Goal: Task Accomplishment & Management: Use online tool/utility

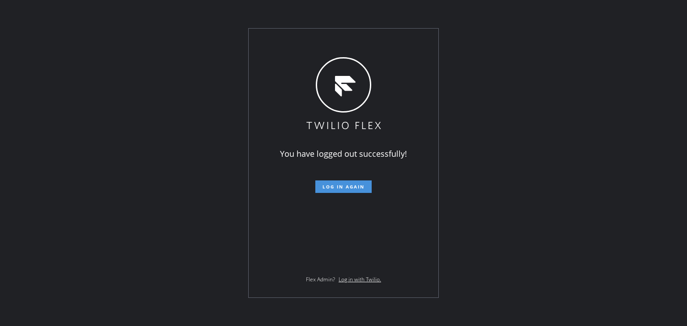
click at [354, 186] on span "Log in again" at bounding box center [343, 187] width 42 height 6
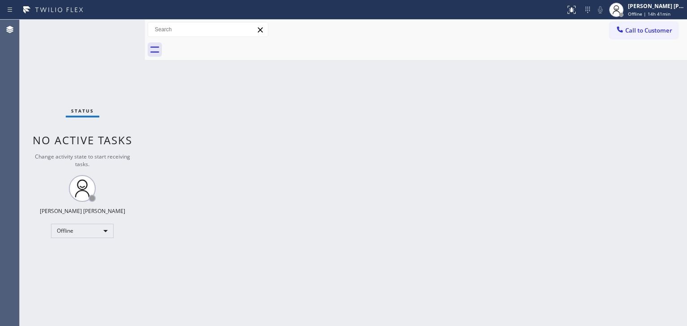
click at [119, 27] on div "Status No active tasks Change activity state to start receiving tasks. [PERSON_…" at bounding box center [82, 173] width 125 height 307
click at [651, 12] on span "Offline | 14h 59min" at bounding box center [649, 14] width 42 height 6
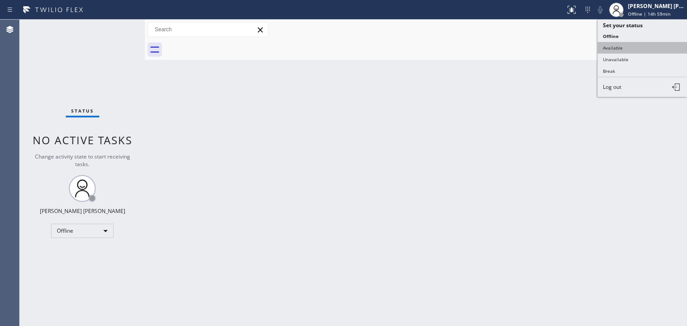
click at [625, 46] on button "Available" at bounding box center [641, 48] width 89 height 12
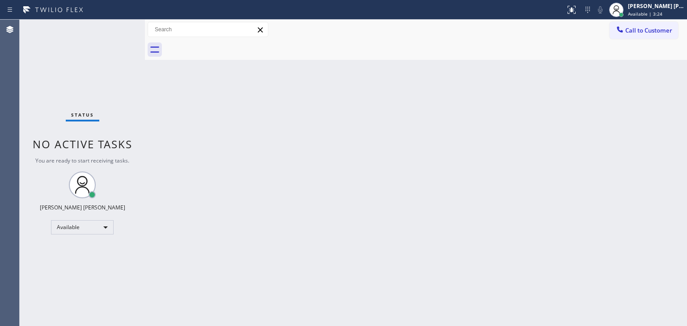
click at [116, 31] on div "Status No active tasks You are ready to start receiving tasks. [PERSON_NAME] [P…" at bounding box center [82, 173] width 125 height 307
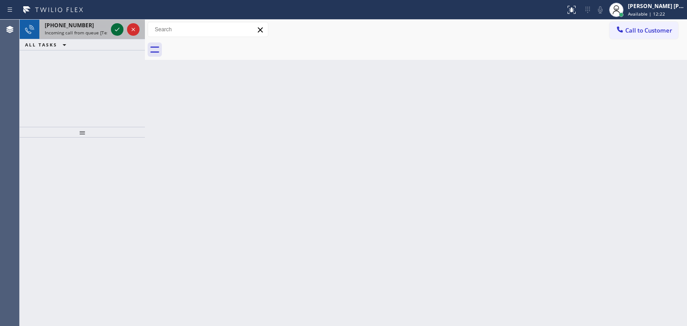
click at [118, 28] on icon at bounding box center [117, 29] width 11 height 11
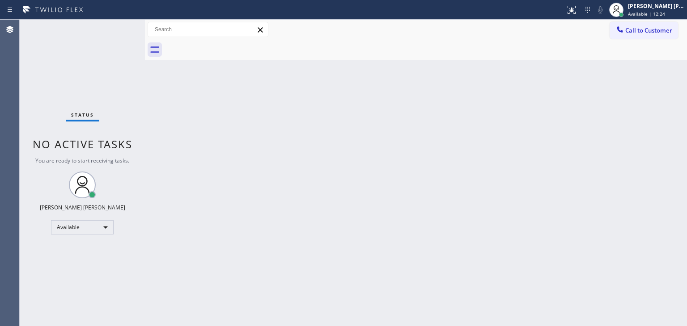
click at [114, 170] on div "Status No active tasks You are ready to start receiving tasks. [PERSON_NAME] [P…" at bounding box center [82, 173] width 125 height 307
click at [581, 3] on button at bounding box center [571, 10] width 20 height 20
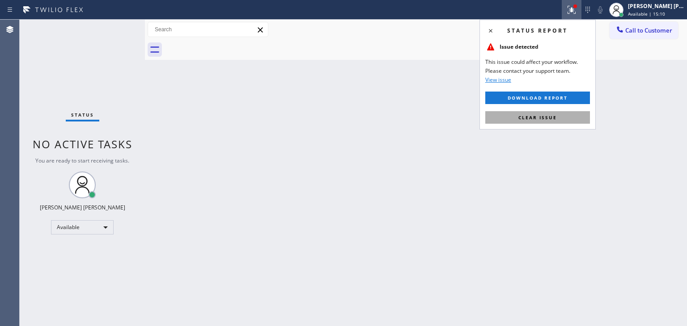
click at [540, 117] on span "Clear issue" at bounding box center [537, 117] width 38 height 6
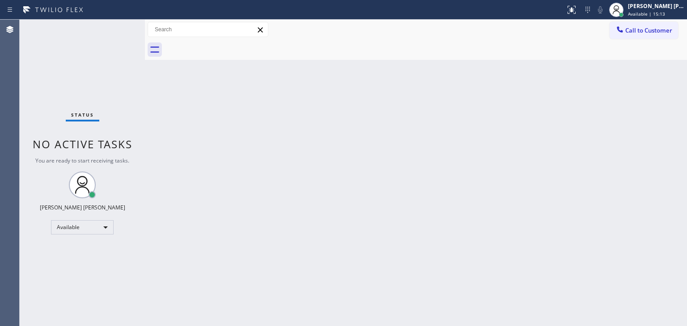
click at [116, 23] on div "Status No active tasks You are ready to start receiving tasks. [PERSON_NAME] [P…" at bounding box center [82, 173] width 125 height 307
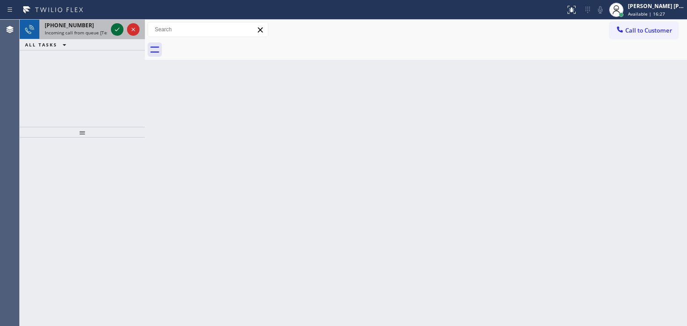
click at [117, 27] on icon at bounding box center [117, 29] width 11 height 11
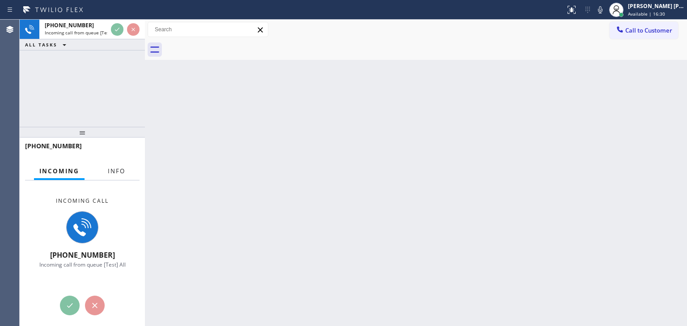
click at [113, 171] on span "Info" at bounding box center [116, 171] width 17 height 8
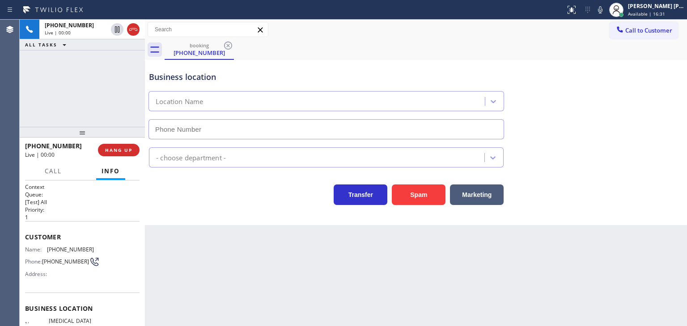
scroll to position [45, 0]
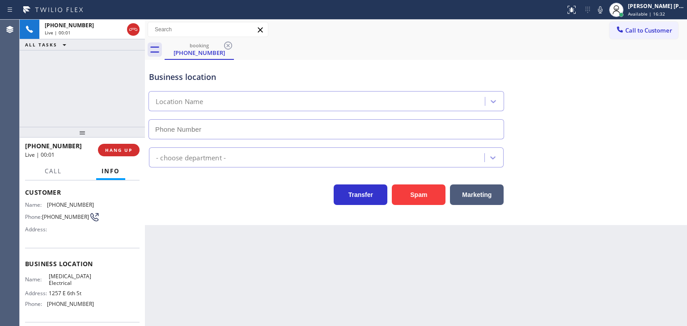
type input "[PHONE_NUMBER]"
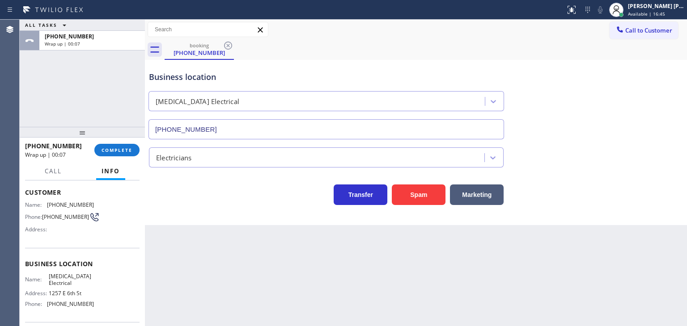
click at [623, 210] on div "Business location [MEDICAL_DATA] Electrical [PHONE_NUMBER] Electricians Transfe…" at bounding box center [416, 142] width 542 height 165
click at [120, 149] on span "COMPLETE" at bounding box center [116, 150] width 31 height 6
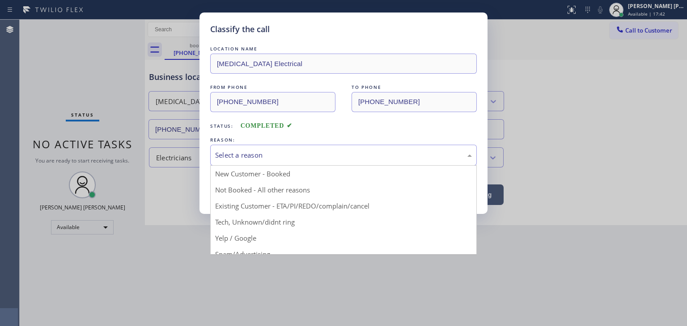
click at [297, 157] on div "Select a reason" at bounding box center [343, 155] width 257 height 10
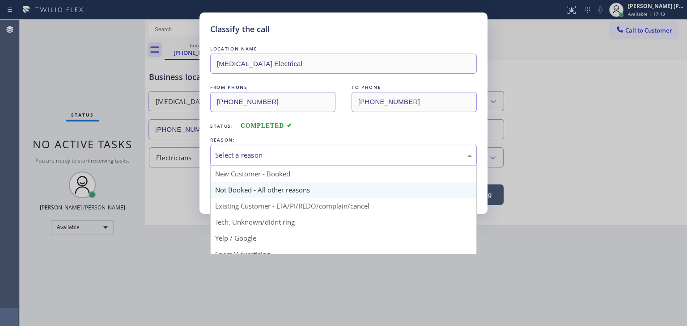
scroll to position [45, 0]
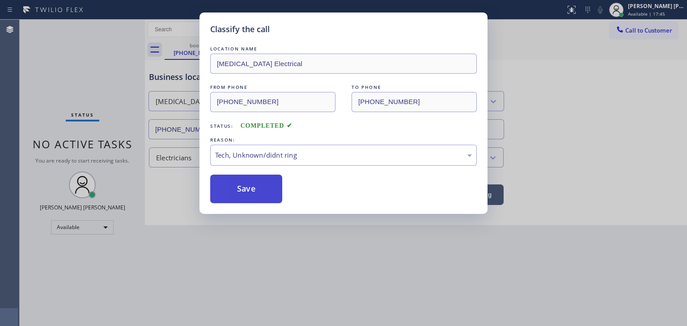
click at [255, 190] on button "Save" at bounding box center [246, 189] width 72 height 29
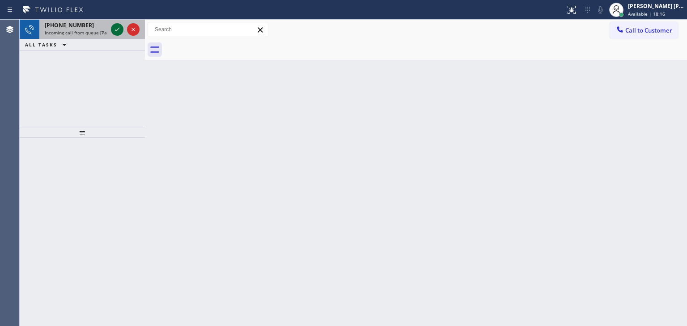
click at [116, 24] on icon at bounding box center [117, 29] width 11 height 11
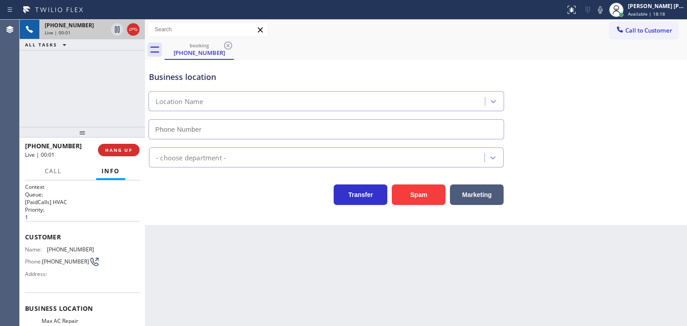
type input "[PHONE_NUMBER]"
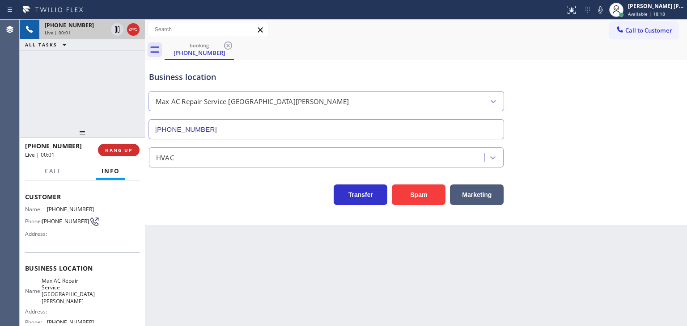
scroll to position [45, 0]
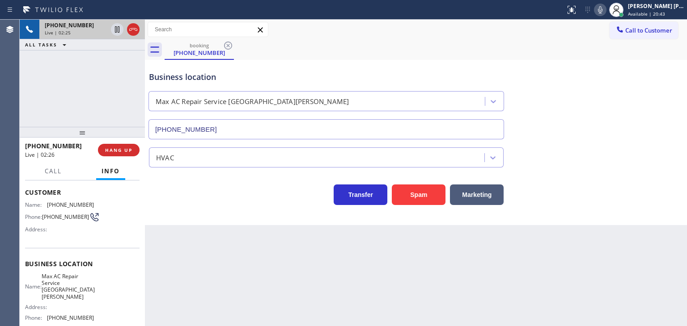
click at [605, 13] on icon at bounding box center [599, 9] width 11 height 11
click at [684, 9] on div "[PERSON_NAME] [PERSON_NAME] Available | 20:44" at bounding box center [656, 10] width 61 height 16
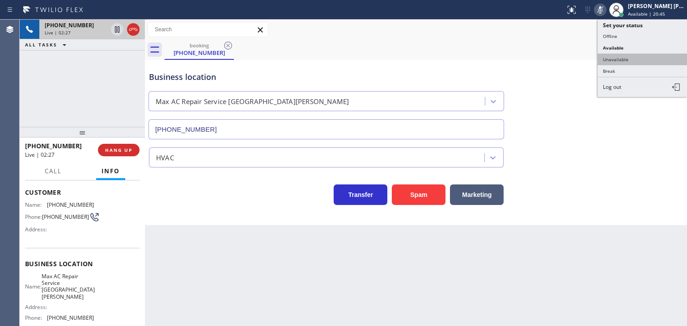
click at [636, 62] on button "Unavailable" at bounding box center [641, 60] width 89 height 12
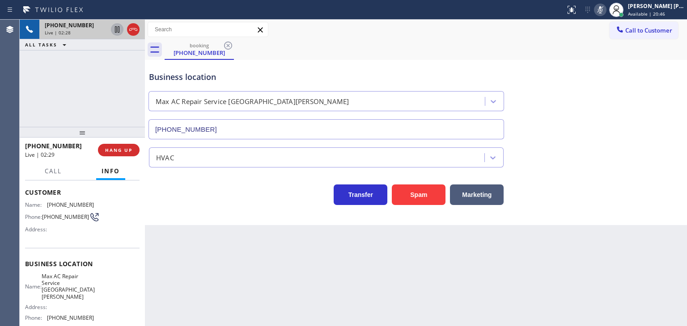
click at [116, 34] on icon at bounding box center [117, 29] width 11 height 11
click at [606, 16] on button at bounding box center [600, 10] width 13 height 13
click at [117, 27] on icon at bounding box center [117, 29] width 11 height 11
click at [605, 8] on icon at bounding box center [599, 9] width 11 height 11
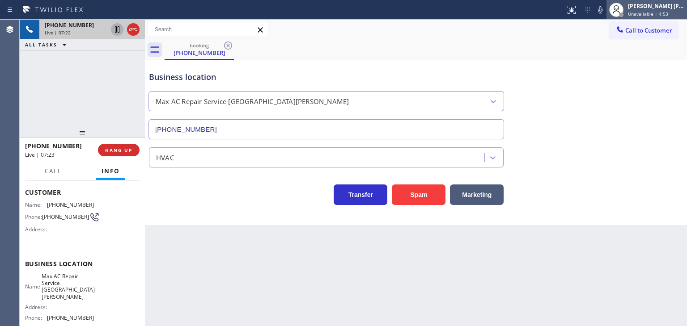
click at [658, 13] on span "Unavailable | 4:53" at bounding box center [648, 14] width 40 height 6
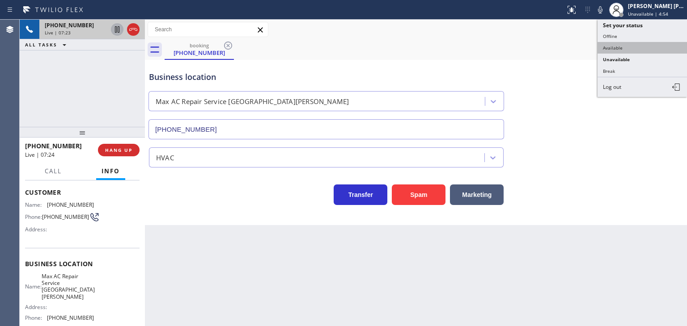
click at [626, 44] on button "Available" at bounding box center [641, 48] width 89 height 12
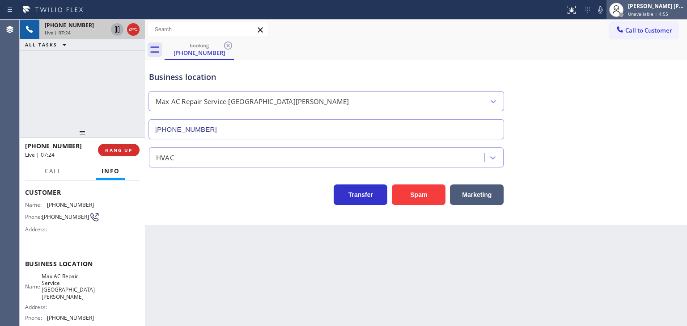
click at [662, 11] on span "Unavailable | 4:55" at bounding box center [648, 14] width 40 height 6
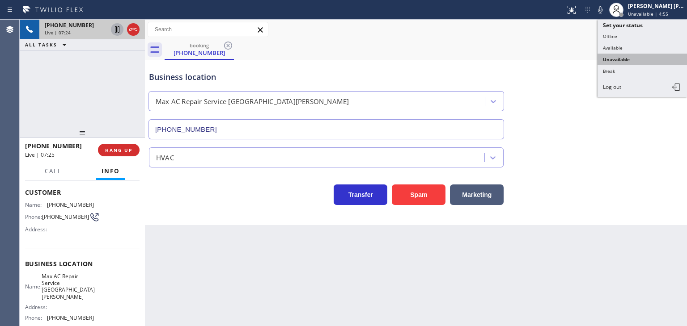
click at [635, 59] on button "Unavailable" at bounding box center [641, 60] width 89 height 12
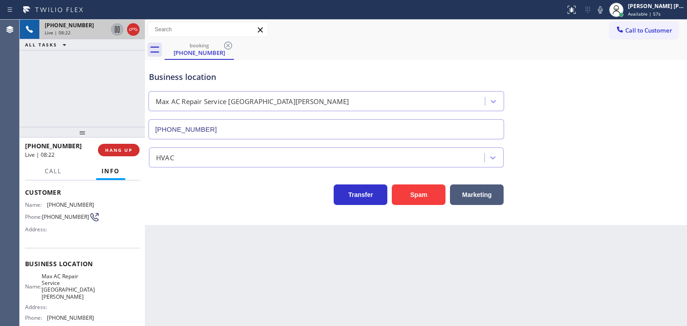
click at [602, 10] on icon at bounding box center [600, 9] width 4 height 7
click at [605, 9] on icon at bounding box center [599, 9] width 11 height 11
drag, startPoint x: 78, startPoint y: 147, endPoint x: 34, endPoint y: 147, distance: 44.7
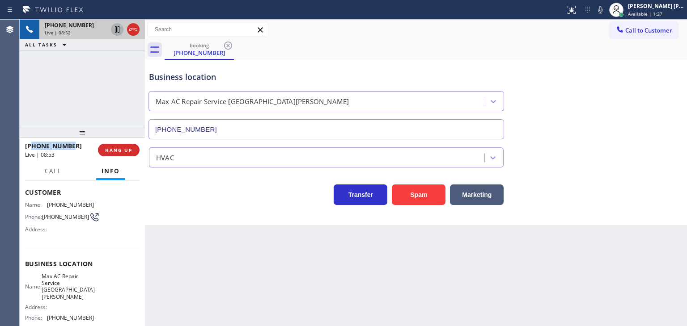
click at [34, 147] on div "[PHONE_NUMBER]" at bounding box center [58, 146] width 67 height 8
copy span "4084399300"
drag, startPoint x: 658, startPoint y: 3, endPoint x: 648, endPoint y: 17, distance: 16.6
click at [658, 4] on div "[PERSON_NAME] [PERSON_NAME]" at bounding box center [656, 6] width 56 height 8
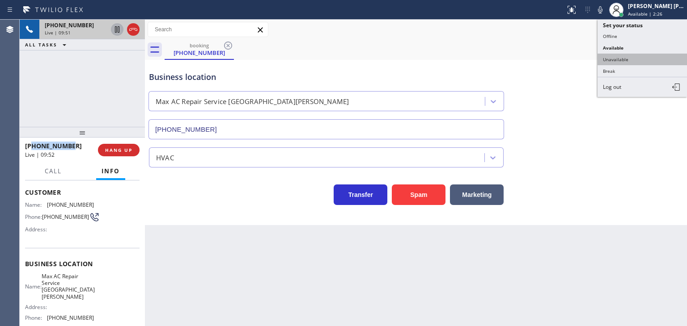
click at [624, 56] on button "Unavailable" at bounding box center [641, 60] width 89 height 12
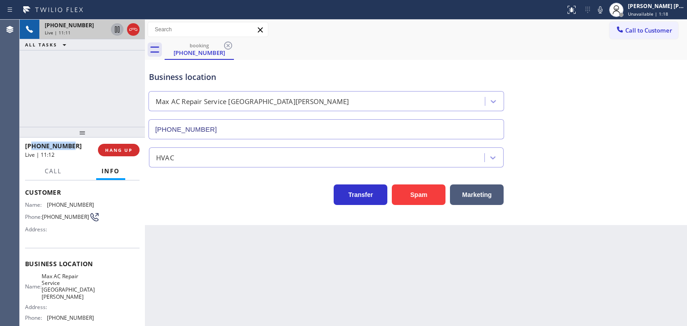
scroll to position [119, 0]
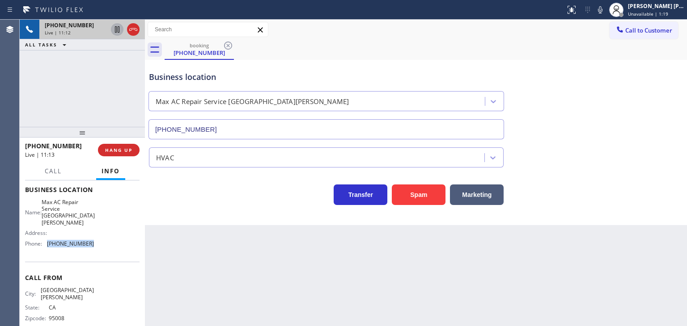
drag, startPoint x: 93, startPoint y: 238, endPoint x: 43, endPoint y: 240, distance: 49.6
click at [43, 240] on div "Name: Max AC Repair Service Santa [PERSON_NAME] Address: Phone: [PHONE_NUMBER]" at bounding box center [82, 225] width 114 height 52
copy div "[PHONE_NUMBER]"
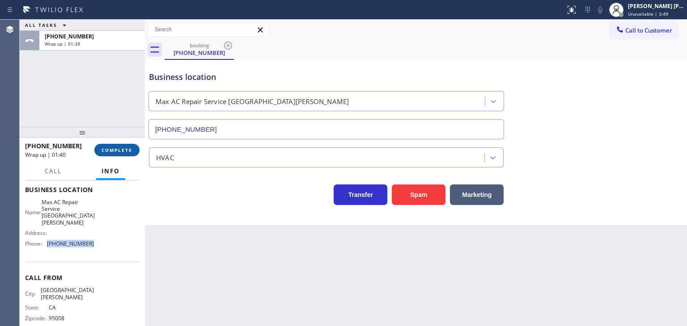
click at [102, 149] on span "COMPLETE" at bounding box center [116, 150] width 31 height 6
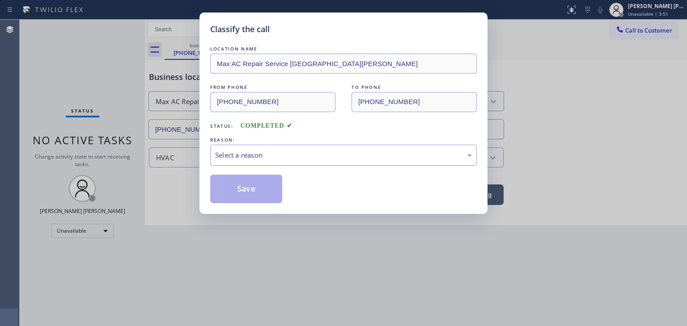
click at [233, 152] on div "Select a reason" at bounding box center [343, 155] width 257 height 10
click at [242, 206] on div "Classify the call LOCATION NAME Max AC Repair Service Santa [PERSON_NAME] FROM …" at bounding box center [343, 114] width 288 height 202
click at [243, 193] on button "Save" at bounding box center [246, 189] width 72 height 29
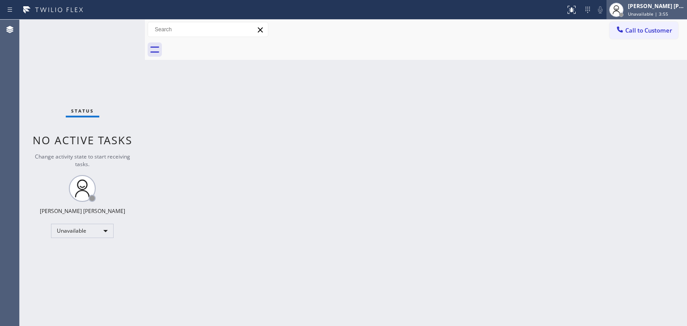
click at [661, 11] on span "Unavailable | 3:55" at bounding box center [648, 14] width 40 height 6
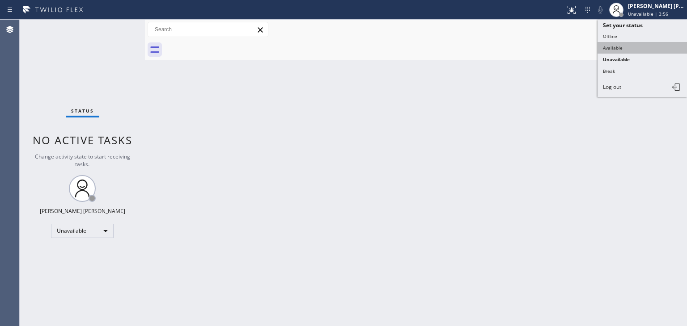
click at [624, 42] on button "Available" at bounding box center [641, 48] width 89 height 12
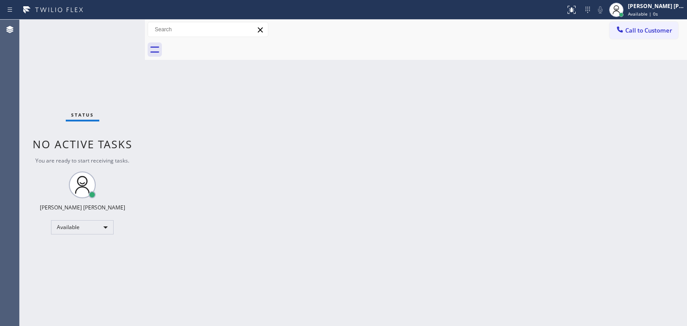
click at [119, 24] on div "Status No active tasks You are ready to start receiving tasks. [PERSON_NAME] [P…" at bounding box center [82, 173] width 125 height 307
drag, startPoint x: 87, startPoint y: 40, endPoint x: 109, endPoint y: 38, distance: 22.4
click at [87, 40] on div "Status No active tasks You are ready to start receiving tasks. [PERSON_NAME] [P…" at bounding box center [82, 173] width 125 height 307
click at [116, 27] on div "Status No active tasks You are ready to start receiving tasks. [PERSON_NAME] [P…" at bounding box center [82, 173] width 125 height 307
click at [109, 65] on div "Status No active tasks You are ready to start receiving tasks. [PERSON_NAME] [P…" at bounding box center [82, 173] width 125 height 307
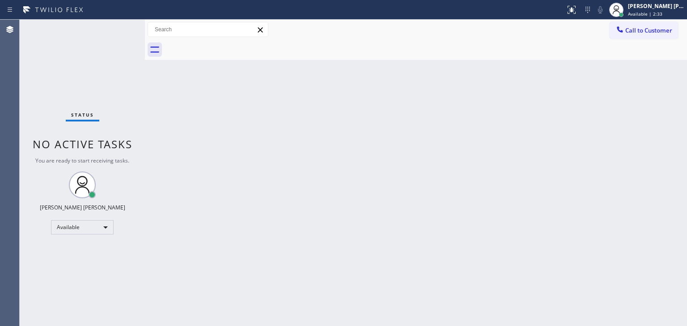
click at [114, 24] on div "Status No active tasks You are ready to start receiving tasks. [PERSON_NAME] [P…" at bounding box center [82, 173] width 125 height 307
click at [100, 47] on div "Status No active tasks You are ready to start receiving tasks. [PERSON_NAME] [P…" at bounding box center [82, 173] width 125 height 307
click at [114, 24] on div "Status No active tasks You are ready to start receiving tasks. [PERSON_NAME] [P…" at bounding box center [82, 173] width 125 height 307
drag, startPoint x: 102, startPoint y: 43, endPoint x: 116, endPoint y: 29, distance: 19.6
click at [102, 43] on div "Status No active tasks You are ready to start receiving tasks. [PERSON_NAME] [P…" at bounding box center [82, 173] width 125 height 307
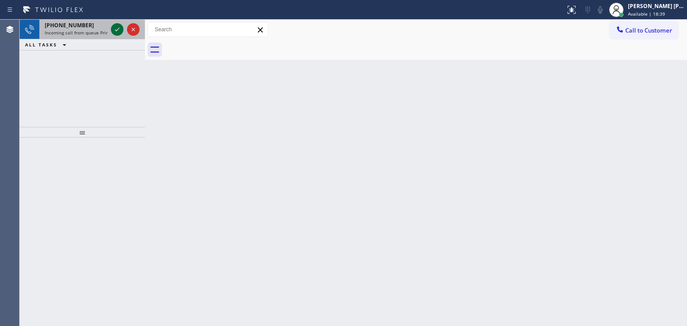
click at [115, 25] on icon at bounding box center [117, 29] width 11 height 11
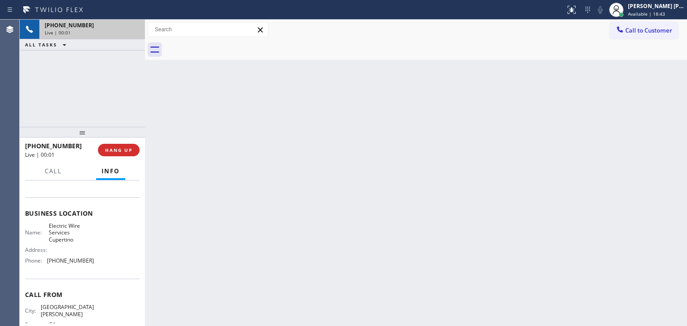
scroll to position [134, 0]
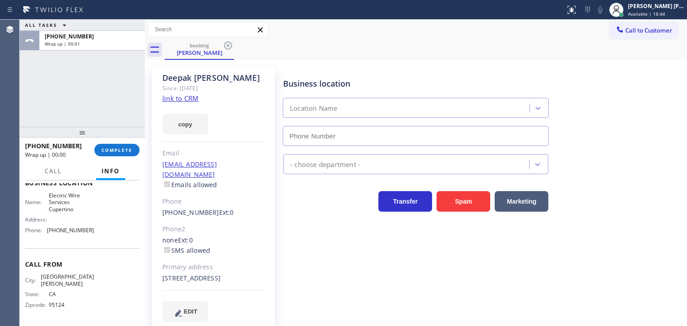
type input "[PHONE_NUMBER]"
click at [111, 147] on span "COMPLETE" at bounding box center [116, 150] width 31 height 6
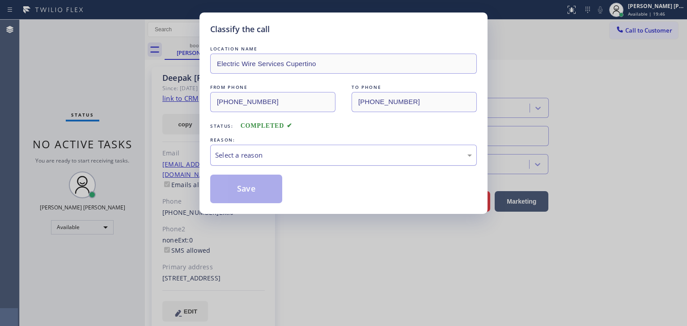
click at [278, 151] on div "Select a reason" at bounding box center [343, 155] width 257 height 10
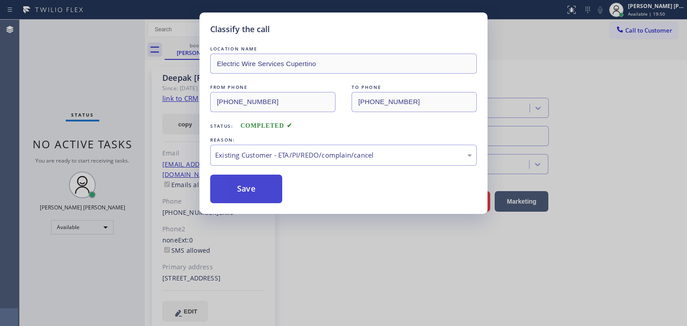
click at [246, 189] on button "Save" at bounding box center [246, 189] width 72 height 29
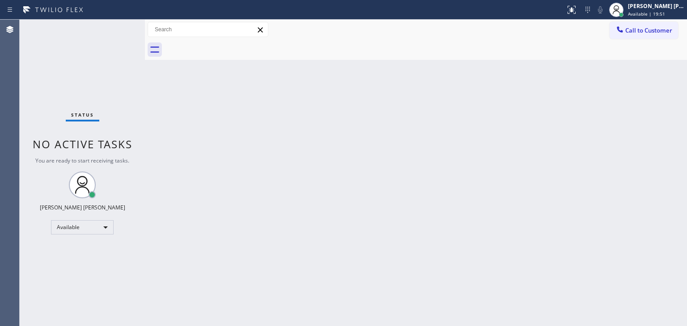
click at [118, 24] on div "Status No active tasks You are ready to start receiving tasks. [PERSON_NAME] [P…" at bounding box center [82, 173] width 125 height 307
click at [118, 25] on div "Status No active tasks You are ready to start receiving tasks. [PERSON_NAME] [P…" at bounding box center [82, 173] width 125 height 307
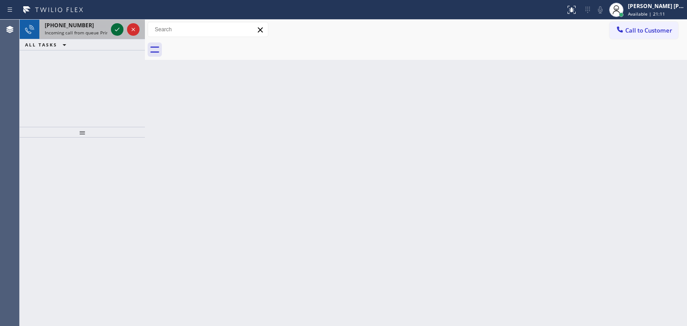
click at [118, 27] on icon at bounding box center [117, 29] width 11 height 11
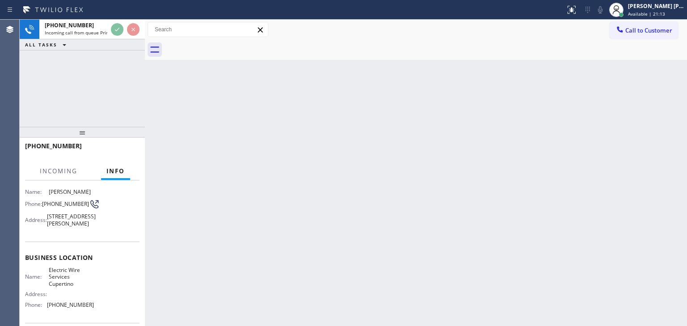
scroll to position [134, 0]
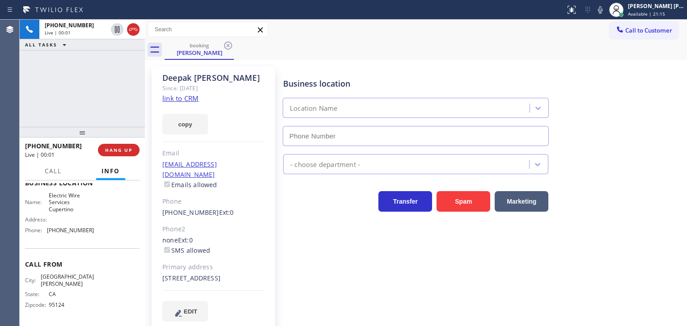
type input "[PHONE_NUMBER]"
click at [181, 97] on link "link to CRM" at bounding box center [180, 98] width 36 height 9
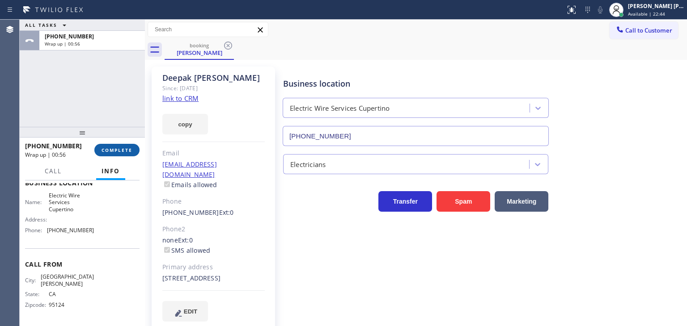
click at [111, 150] on span "COMPLETE" at bounding box center [116, 150] width 31 height 6
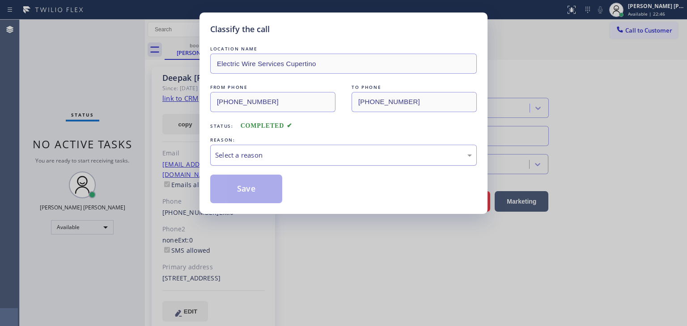
click at [266, 161] on div "Select a reason" at bounding box center [343, 155] width 266 height 21
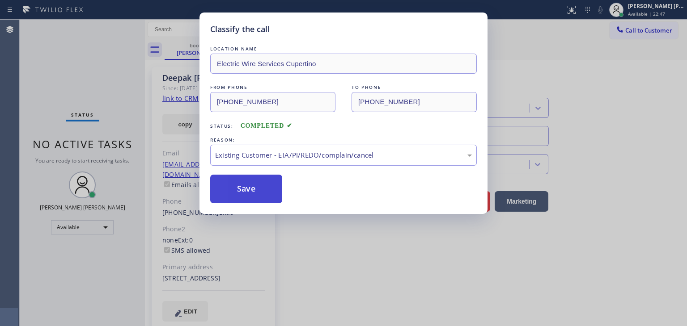
click at [244, 181] on button "Save" at bounding box center [246, 189] width 72 height 29
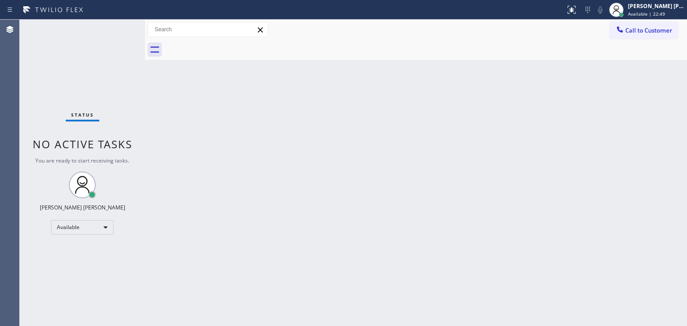
click at [118, 24] on div "Status No active tasks You are ready to start receiving tasks. [PERSON_NAME] [P…" at bounding box center [82, 173] width 125 height 307
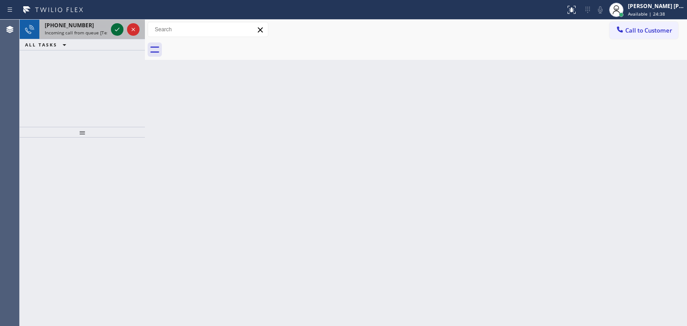
click at [120, 29] on icon at bounding box center [117, 29] width 11 height 11
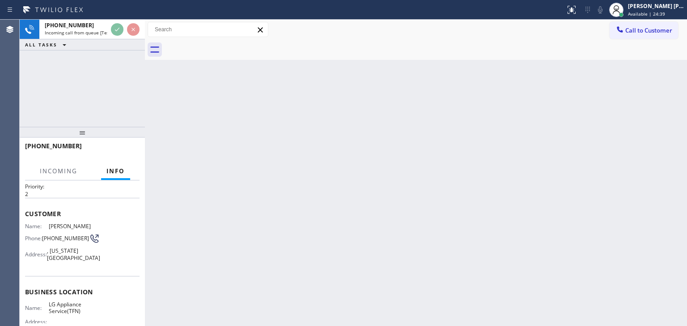
scroll to position [45, 0]
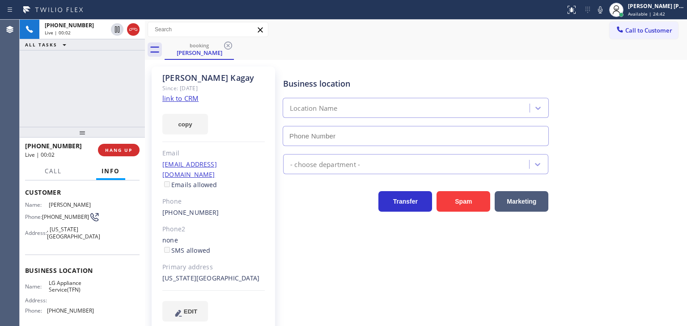
type input "[PHONE_NUMBER]"
click at [172, 98] on link "link to CRM" at bounding box center [180, 98] width 36 height 9
drag, startPoint x: 661, startPoint y: 13, endPoint x: 643, endPoint y: 34, distance: 28.2
click at [661, 13] on span "Available | 25:01" at bounding box center [646, 14] width 37 height 6
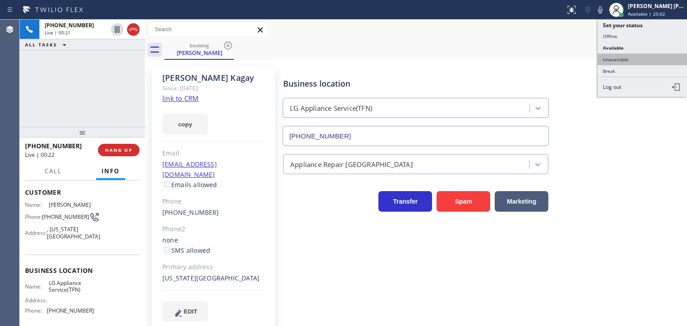
click at [627, 55] on button "Unavailable" at bounding box center [641, 60] width 89 height 12
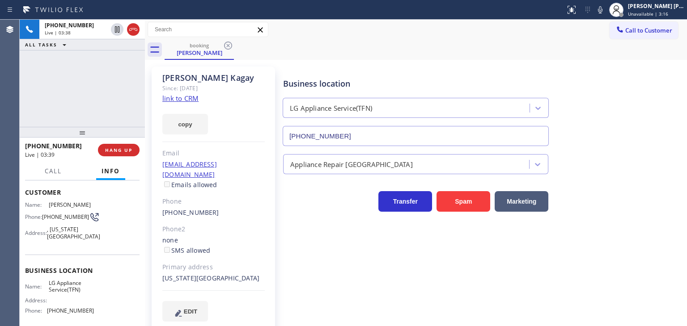
click at [605, 13] on icon at bounding box center [599, 9] width 11 height 11
click at [605, 11] on icon at bounding box center [599, 9] width 11 height 11
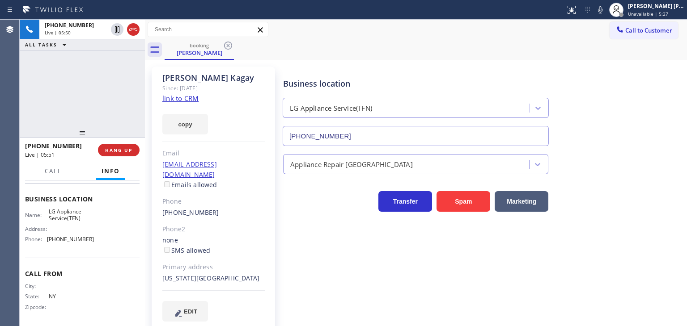
scroll to position [119, 0]
drag, startPoint x: 75, startPoint y: 235, endPoint x: 50, endPoint y: 235, distance: 25.0
click at [50, 235] on div "Name: LG Appliance Service(TFN) Address: Phone: [PHONE_NUMBER]" at bounding box center [82, 225] width 114 height 38
copy span "844) 462-8198"
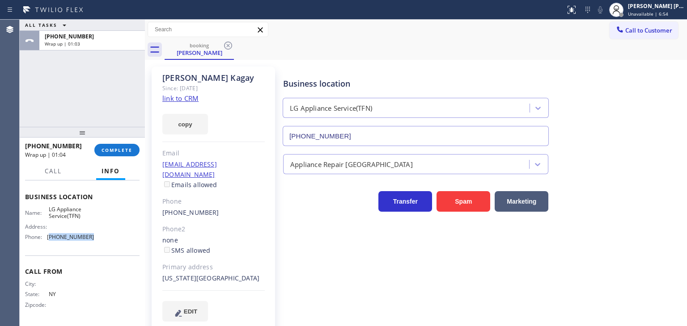
copy span "844) 462-8198"
click at [664, 28] on span "Call to Customer" at bounding box center [648, 30] width 47 height 8
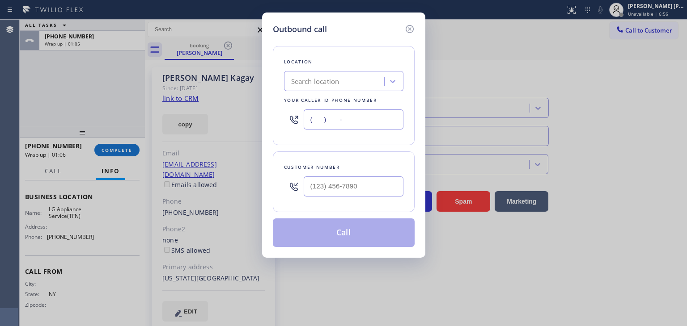
click at [357, 123] on input "(___) ___-____" at bounding box center [353, 120] width 100 height 20
paste input "844) 462-8198"
type input "[PHONE_NUMBER]"
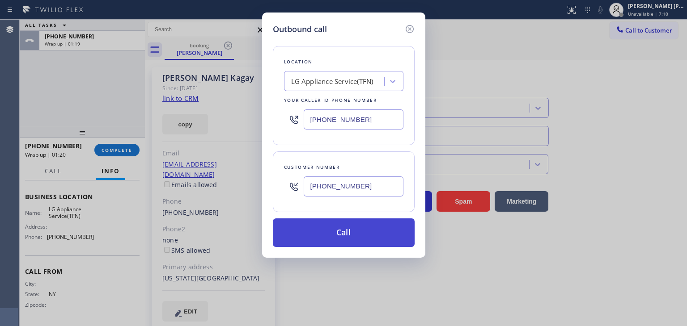
type input "[PHONE_NUMBER]"
click at [341, 231] on button "Call" at bounding box center [344, 233] width 142 height 29
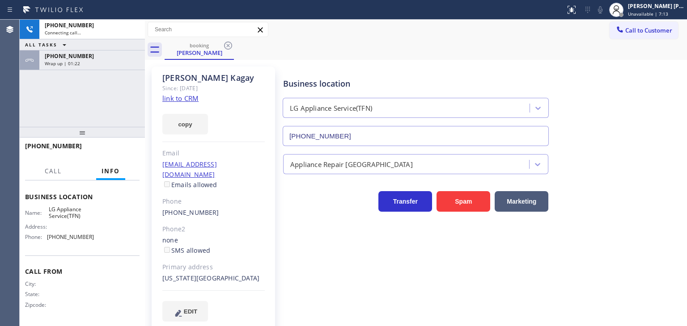
scroll to position [112, 0]
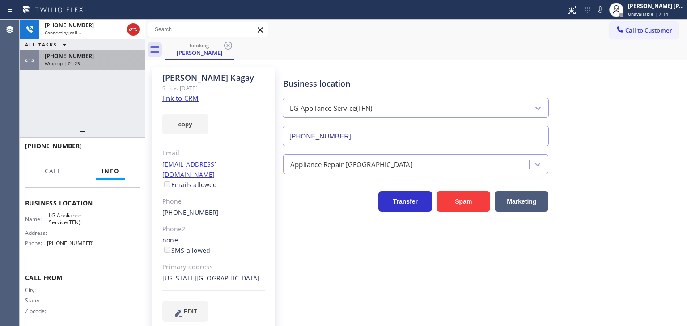
click at [70, 66] on div "[PHONE_NUMBER] Wrap up | 01:23" at bounding box center [90, 61] width 102 height 20
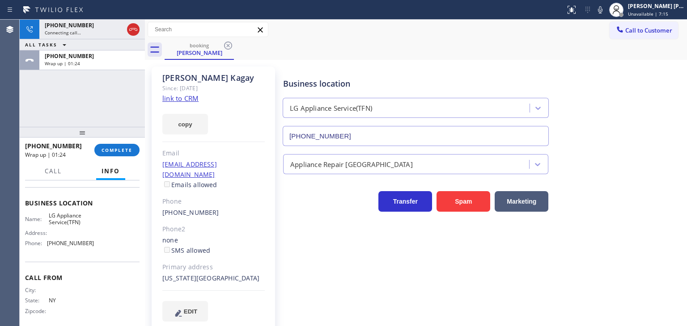
scroll to position [119, 0]
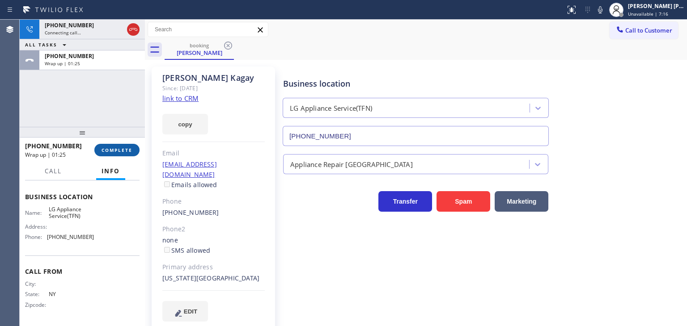
click at [131, 147] on span "COMPLETE" at bounding box center [116, 150] width 31 height 6
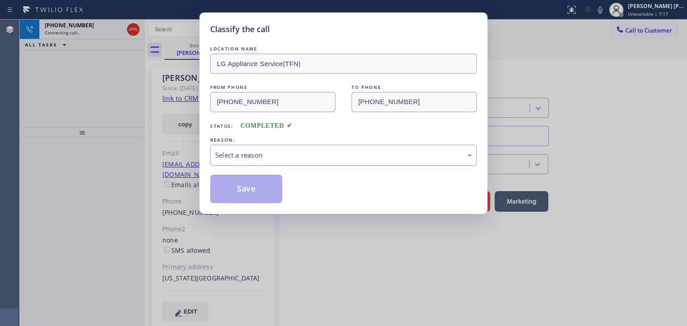
click at [250, 148] on div "Select a reason" at bounding box center [343, 155] width 266 height 21
click at [237, 206] on div "Classify the call LOCATION NAME LG Appliance Service(TFN) FROM PHONE [PHONE_NUM…" at bounding box center [343, 114] width 288 height 202
click at [236, 197] on button "Save" at bounding box center [246, 189] width 72 height 29
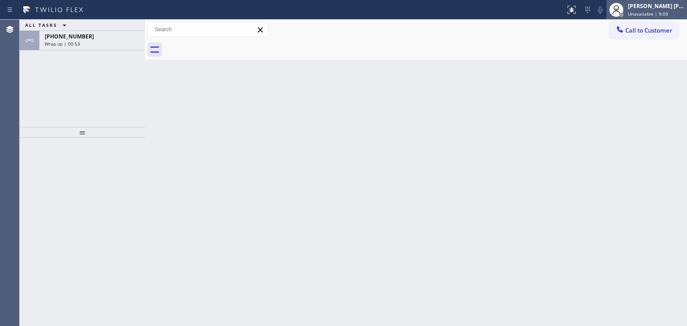
click at [660, 9] on div "[PERSON_NAME] [PERSON_NAME] Unavailable | 9:09" at bounding box center [656, 10] width 61 height 16
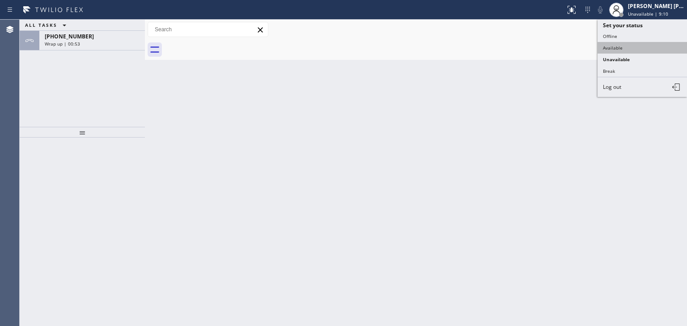
click at [612, 50] on button "Available" at bounding box center [641, 48] width 89 height 12
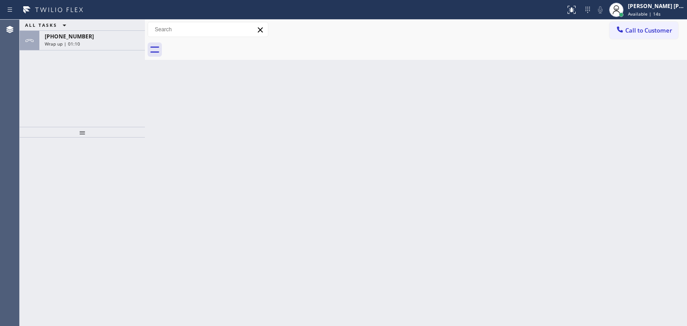
drag, startPoint x: 66, startPoint y: 38, endPoint x: 83, endPoint y: 58, distance: 26.0
click at [66, 38] on span "[PHONE_NUMBER]" at bounding box center [69, 37] width 49 height 8
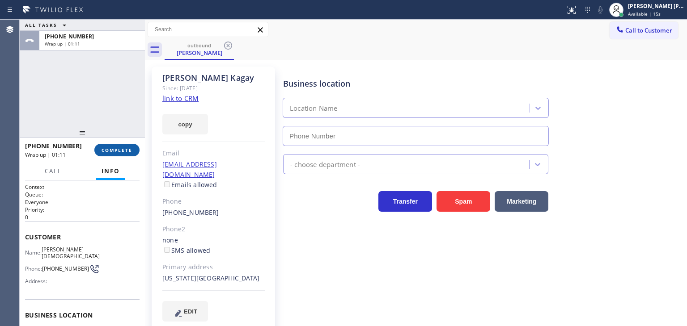
click at [117, 149] on span "COMPLETE" at bounding box center [116, 150] width 31 height 6
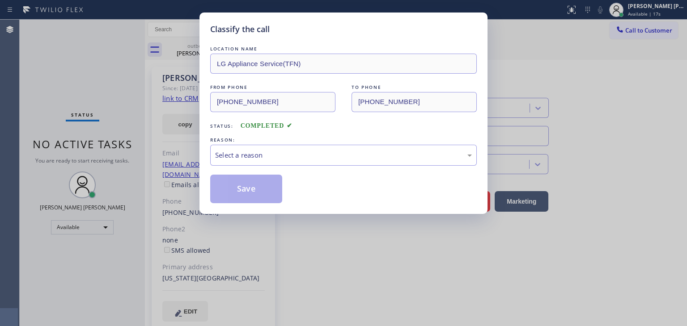
type input "[PHONE_NUMBER]"
click at [274, 147] on div "Select a reason" at bounding box center [343, 155] width 266 height 21
click at [252, 184] on button "Save" at bounding box center [246, 189] width 72 height 29
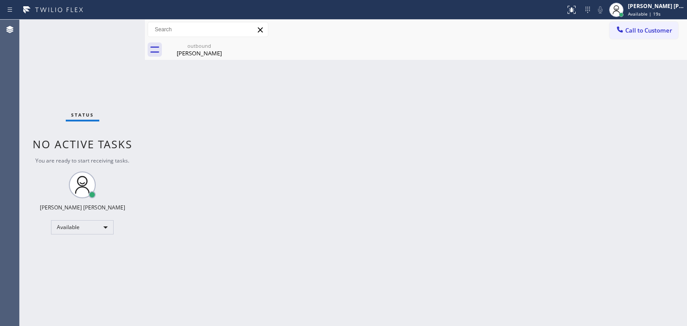
click at [114, 28] on div "Status No active tasks You are ready to start receiving tasks. [PERSON_NAME] [P…" at bounding box center [82, 173] width 125 height 307
click at [91, 31] on div "Status No active tasks You are ready to start receiving tasks. [PERSON_NAME] [P…" at bounding box center [82, 173] width 125 height 307
click at [117, 25] on div "Status No active tasks You are ready to start receiving tasks. [PERSON_NAME] [P…" at bounding box center [82, 173] width 125 height 307
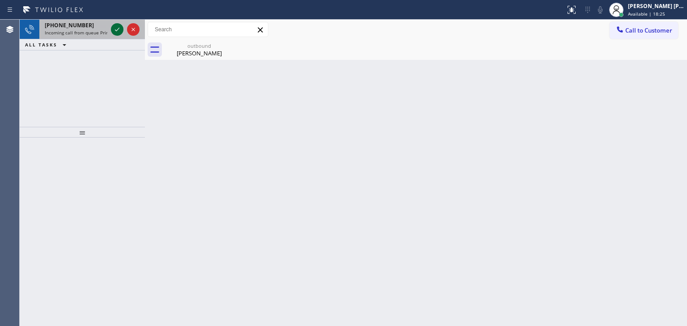
click at [116, 28] on icon at bounding box center [117, 29] width 11 height 11
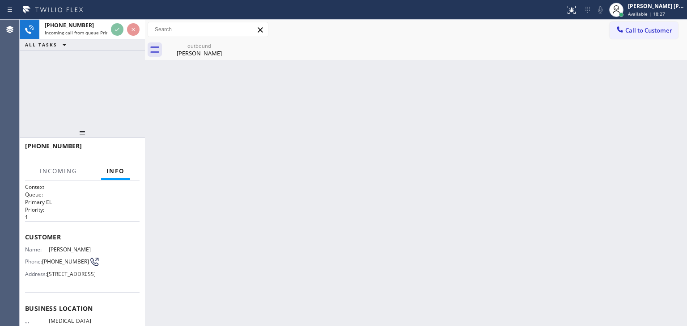
scroll to position [45, 0]
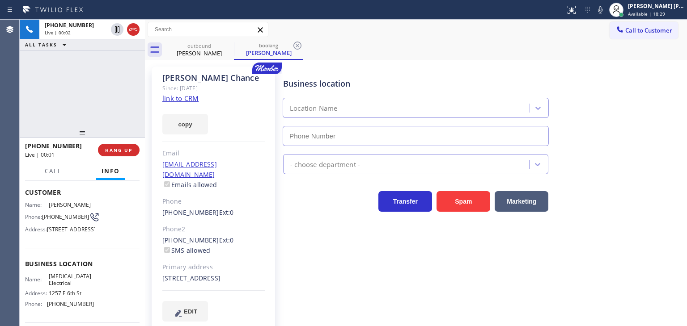
type input "[PHONE_NUMBER]"
click at [181, 100] on link "link to CRM" at bounding box center [180, 98] width 36 height 9
drag, startPoint x: 129, startPoint y: 104, endPoint x: 138, endPoint y: 94, distance: 13.0
click at [129, 104] on div "[PHONE_NUMBER] Live | 01:34 ALL TASKS ALL TASKS ACTIVE TASKS TASKS IN WRAP UP" at bounding box center [82, 73] width 125 height 107
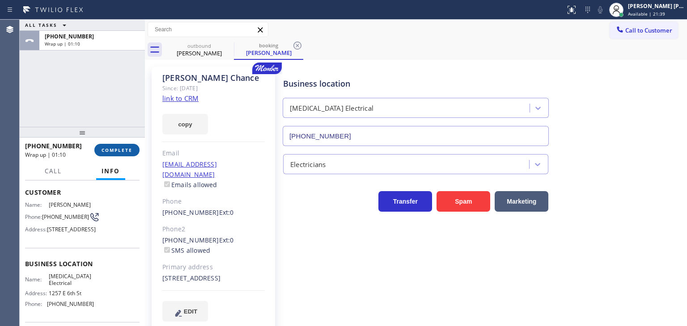
click at [117, 145] on button "COMPLETE" at bounding box center [116, 150] width 45 height 13
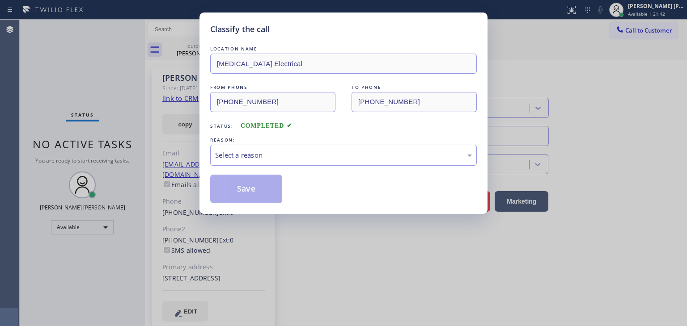
click at [281, 154] on div "Select a reason" at bounding box center [343, 155] width 257 height 10
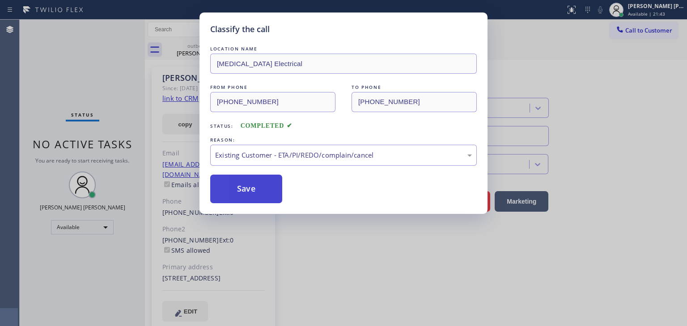
click at [259, 190] on button "Save" at bounding box center [246, 189] width 72 height 29
type input "[PHONE_NUMBER]"
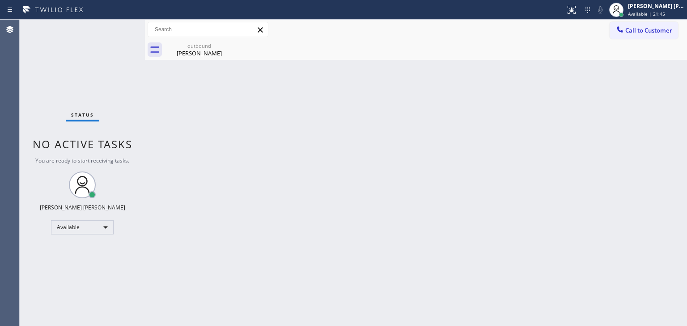
click at [113, 28] on div "Status No active tasks You are ready to start receiving tasks. [PERSON_NAME] [P…" at bounding box center [82, 173] width 125 height 307
click at [113, 25] on div "Status No active tasks You are ready to start receiving tasks. [PERSON_NAME] [P…" at bounding box center [82, 173] width 125 height 307
click at [667, 8] on div "[PERSON_NAME] [PERSON_NAME]" at bounding box center [656, 6] width 56 height 8
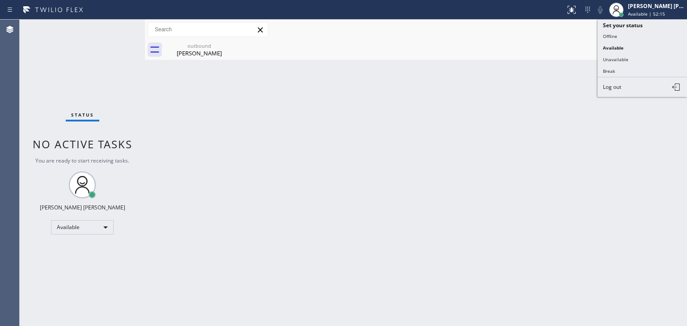
click at [625, 67] on button "Break" at bounding box center [641, 71] width 89 height 12
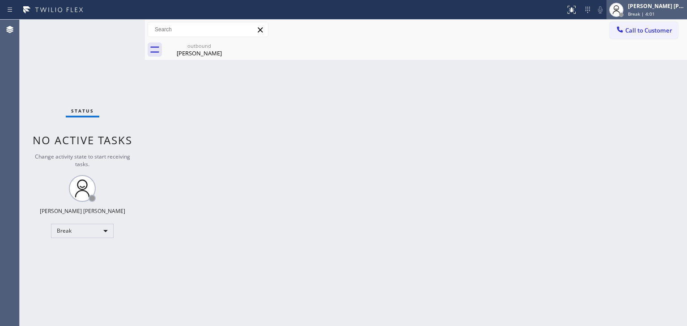
click at [652, 11] on span "Break | 4:01" at bounding box center [641, 14] width 27 height 6
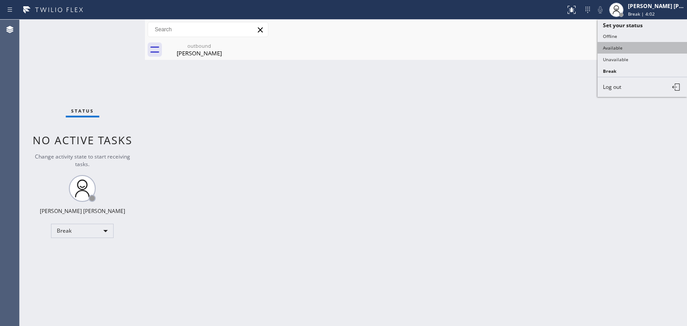
click at [616, 50] on button "Available" at bounding box center [641, 48] width 89 height 12
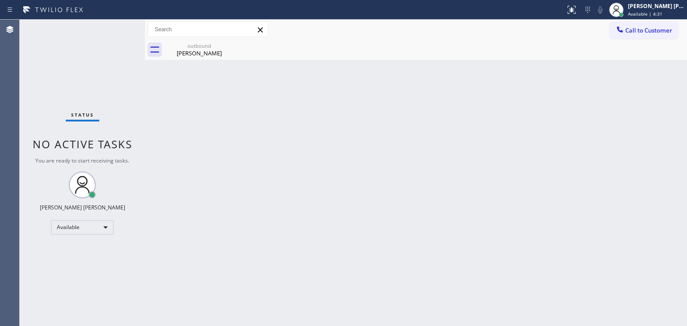
click at [120, 26] on div "Status No active tasks You are ready to start receiving tasks. [PERSON_NAME] [P…" at bounding box center [82, 173] width 125 height 307
click at [118, 25] on div "Status No active tasks You are ready to start receiving tasks. [PERSON_NAME] [P…" at bounding box center [82, 173] width 125 height 307
click at [116, 25] on div "Status No active tasks You are ready to start receiving tasks. [PERSON_NAME] [P…" at bounding box center [82, 173] width 125 height 307
click at [665, 6] on div "[PERSON_NAME] [PERSON_NAME]" at bounding box center [656, 6] width 56 height 8
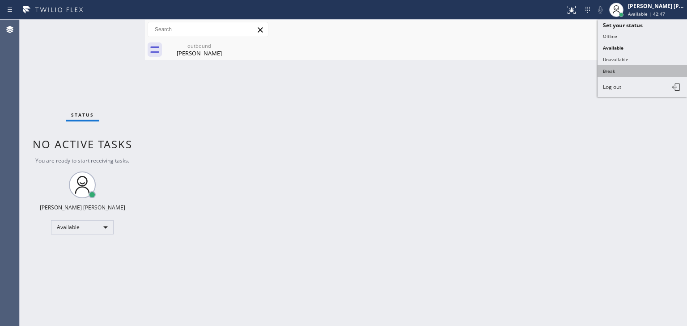
click at [632, 68] on button "Break" at bounding box center [641, 71] width 89 height 12
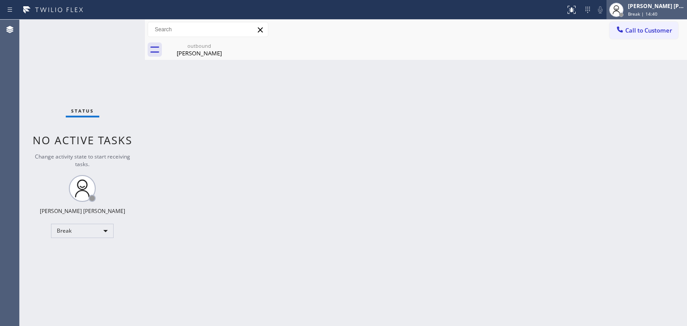
click at [660, 10] on div "[PERSON_NAME] [PERSON_NAME] Break | 14:40" at bounding box center [656, 10] width 61 height 16
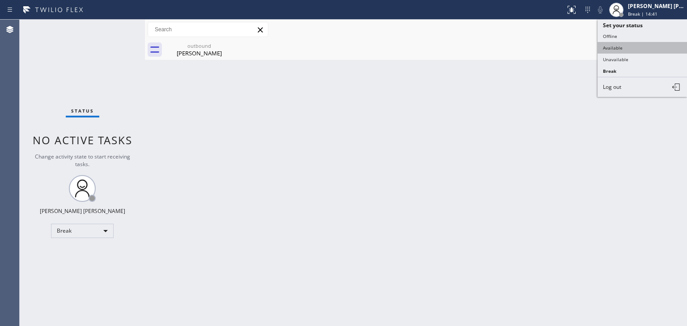
click at [618, 45] on button "Available" at bounding box center [641, 48] width 89 height 12
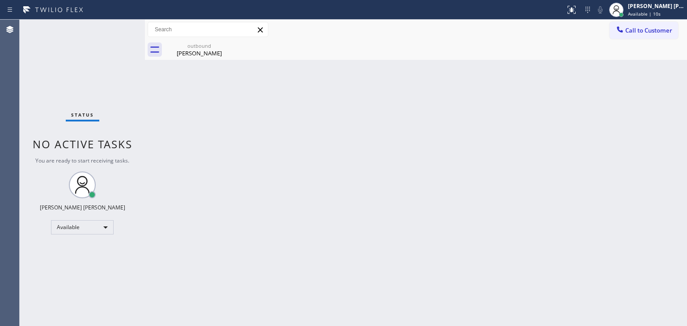
click at [114, 25] on div "Status No active tasks You are ready to start receiving tasks. [PERSON_NAME] [P…" at bounding box center [82, 173] width 125 height 307
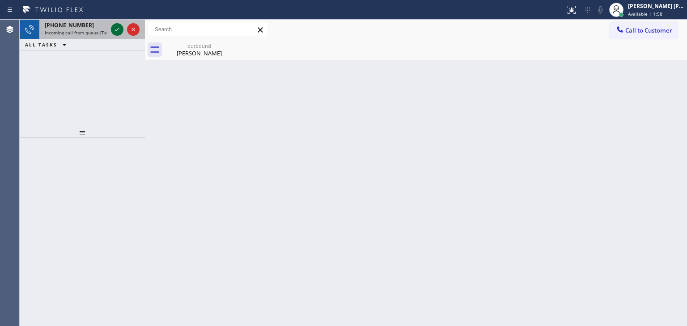
click at [114, 26] on icon at bounding box center [117, 29] width 11 height 11
click at [116, 25] on icon at bounding box center [117, 29] width 11 height 11
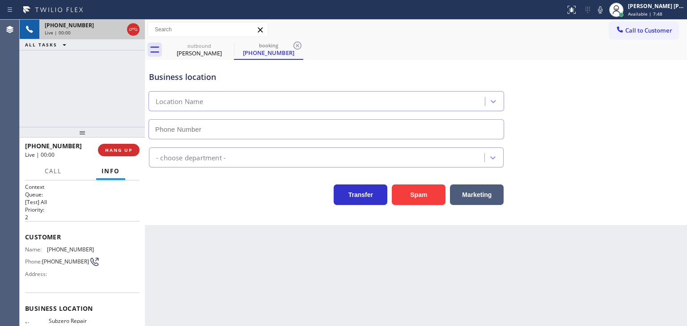
type input "[PHONE_NUMBER]"
click at [605, 8] on icon at bounding box center [599, 9] width 11 height 11
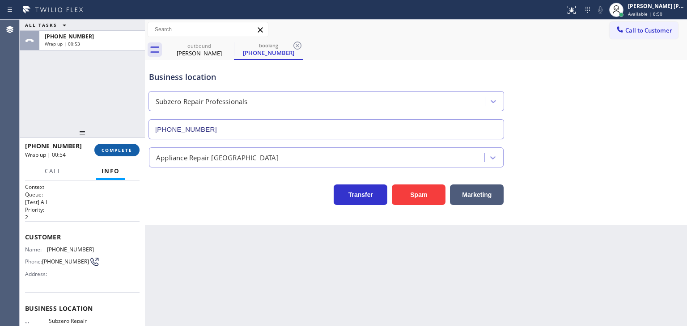
click at [120, 147] on button "COMPLETE" at bounding box center [116, 150] width 45 height 13
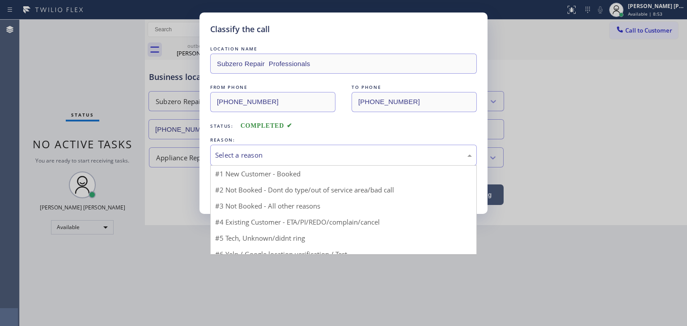
drag, startPoint x: 229, startPoint y: 152, endPoint x: 241, endPoint y: 181, distance: 31.5
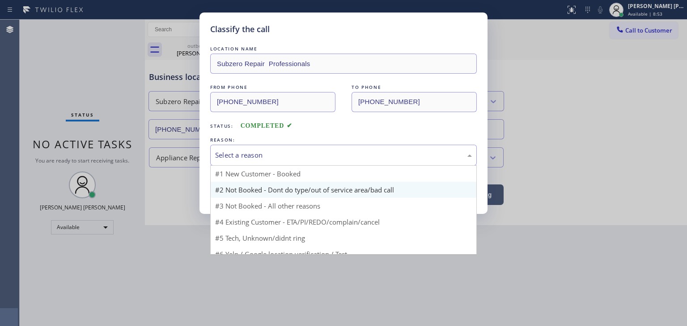
click at [229, 153] on div "Select a reason" at bounding box center [343, 155] width 257 height 10
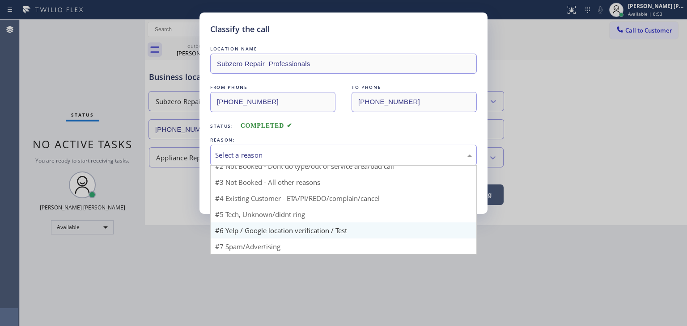
scroll to position [8, 0]
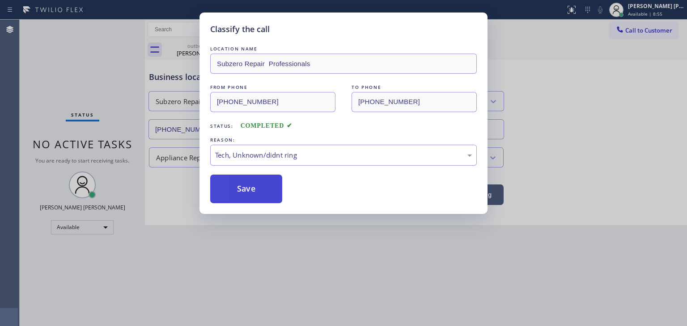
click at [251, 187] on button "Save" at bounding box center [246, 189] width 72 height 29
type input "[PHONE_NUMBER]"
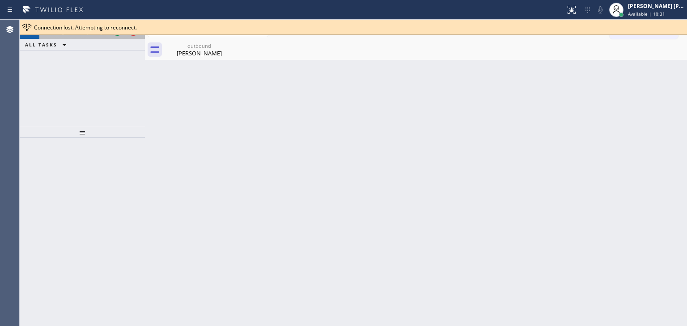
click at [117, 36] on div at bounding box center [125, 30] width 32 height 20
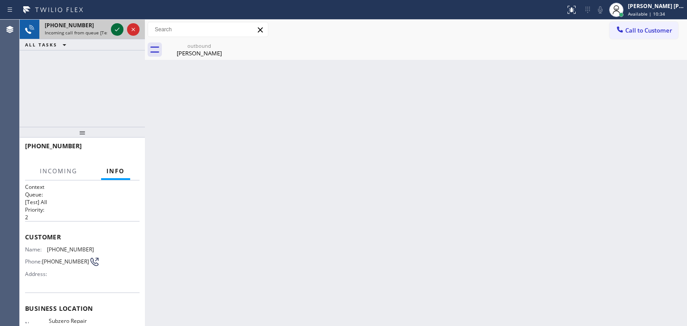
click at [119, 30] on icon at bounding box center [117, 29] width 11 height 11
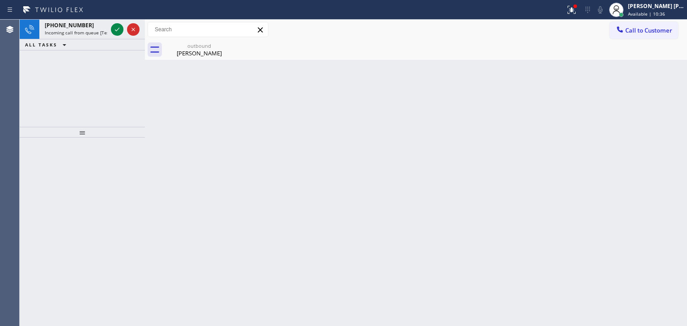
click at [118, 27] on icon at bounding box center [117, 29] width 11 height 11
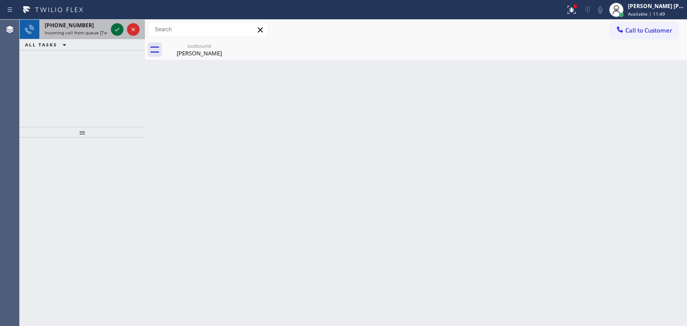
click at [113, 32] on icon at bounding box center [117, 29] width 11 height 11
click at [125, 31] on div at bounding box center [125, 30] width 32 height 20
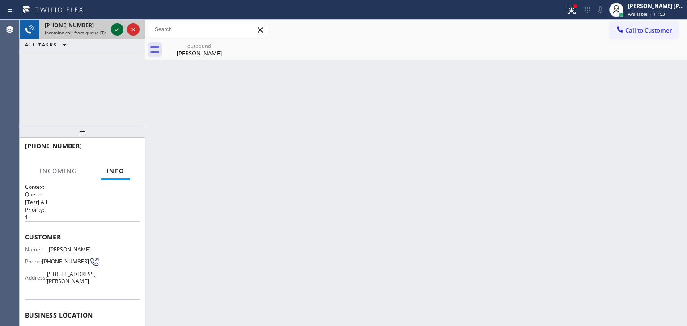
click at [115, 33] on icon at bounding box center [117, 29] width 11 height 11
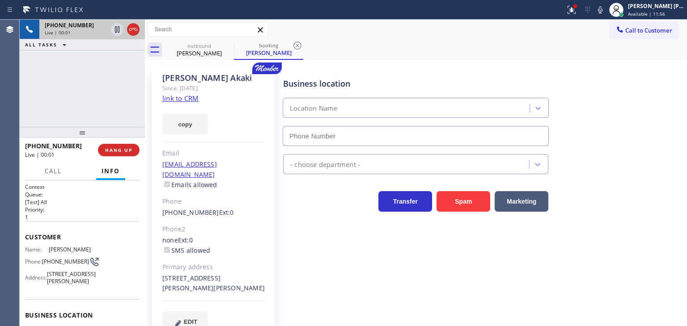
scroll to position [45, 0]
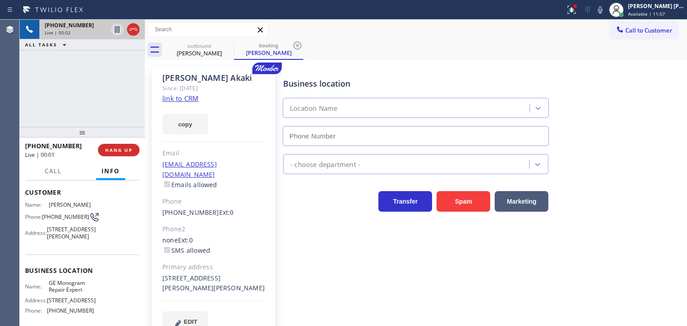
type input "[PHONE_NUMBER]"
click at [180, 100] on link "link to CRM" at bounding box center [180, 98] width 36 height 9
click at [577, 9] on icon at bounding box center [571, 9] width 11 height 11
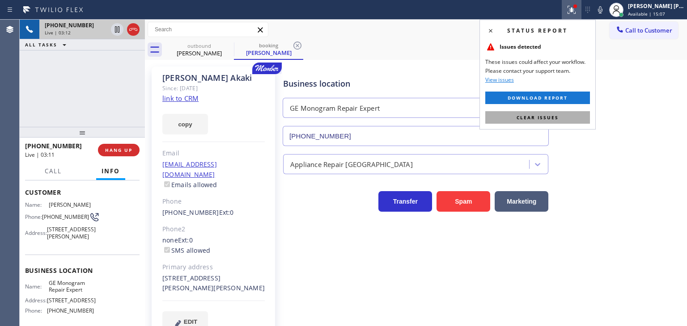
click at [550, 116] on span "Clear issues" at bounding box center [537, 117] width 42 height 6
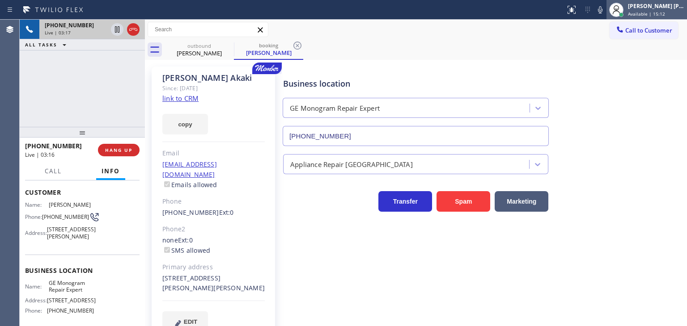
click at [660, 11] on span "Available | 15:12" at bounding box center [646, 14] width 37 height 6
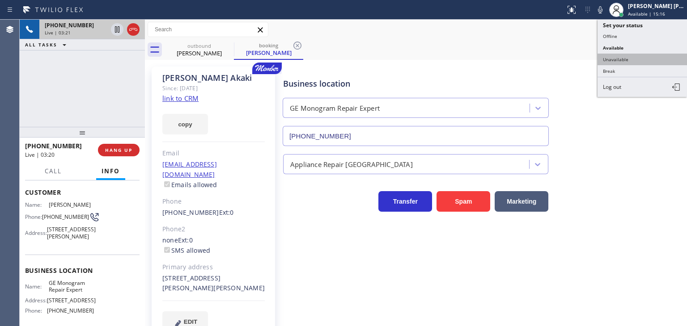
click at [634, 58] on button "Unavailable" at bounding box center [641, 60] width 89 height 12
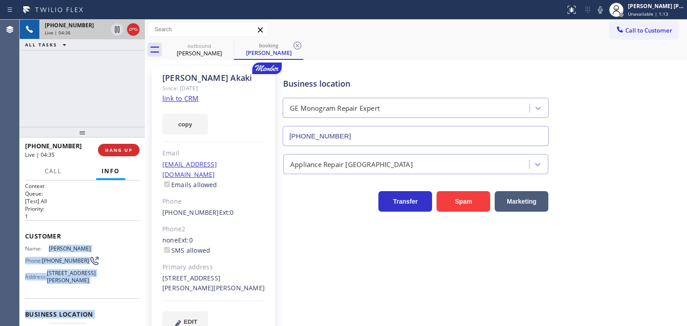
scroll to position [0, 0]
drag, startPoint x: 91, startPoint y: 274, endPoint x: 22, endPoint y: 244, distance: 75.6
click at [22, 244] on div "Context Queue: [Test] All Priority: 1 Customer Name: [PERSON_NAME] Phone: [PHON…" at bounding box center [82, 254] width 125 height 146
copy div "Name: [PERSON_NAME] Phone: [PHONE_NUMBER] Address: [STREET_ADDRESS][PERSON_NAME…"
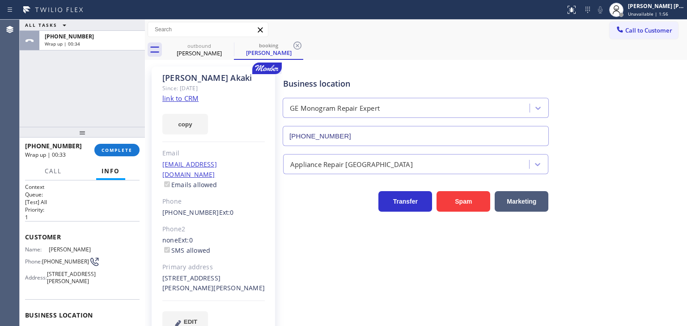
drag, startPoint x: 78, startPoint y: 97, endPoint x: 53, endPoint y: 95, distance: 25.1
click at [71, 97] on div "ALL TASKS ALL TASKS ACTIVE TASKS TASKS IN WRAP UP [PHONE_NUMBER] Wrap up | 00:34" at bounding box center [82, 73] width 125 height 107
click at [118, 110] on div "ALL TASKS ALL TASKS ACTIVE TASKS TASKS IN WRAP UP [PHONE_NUMBER] Wrap up | 00:38" at bounding box center [82, 73] width 125 height 107
drag, startPoint x: 128, startPoint y: 149, endPoint x: 686, endPoint y: 55, distance: 566.1
click at [127, 149] on span "COMPLETE" at bounding box center [116, 150] width 31 height 6
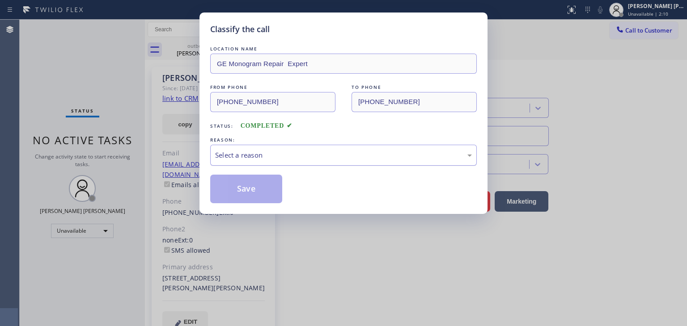
drag, startPoint x: 268, startPoint y: 156, endPoint x: 290, endPoint y: 160, distance: 22.2
click at [266, 156] on div "Select a reason" at bounding box center [343, 155] width 257 height 10
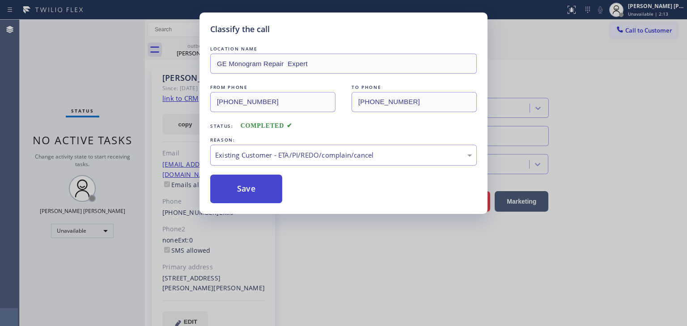
click at [256, 192] on button "Save" at bounding box center [246, 189] width 72 height 29
type input "[PHONE_NUMBER]"
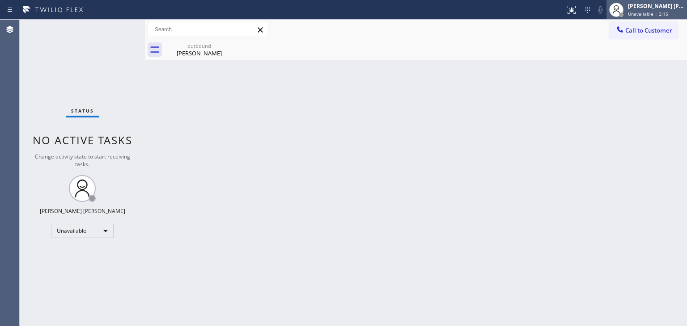
click at [668, 11] on span "Unavailable | 2:15" at bounding box center [648, 14] width 40 height 6
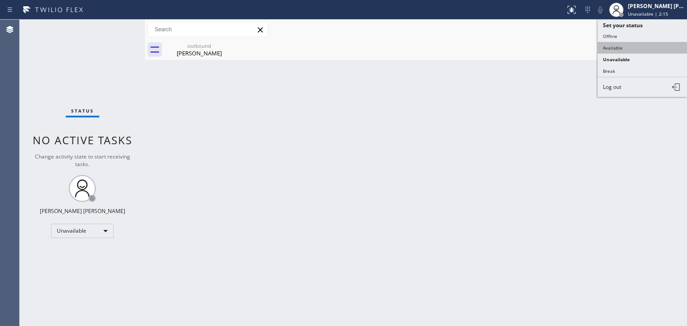
click at [635, 44] on button "Available" at bounding box center [641, 48] width 89 height 12
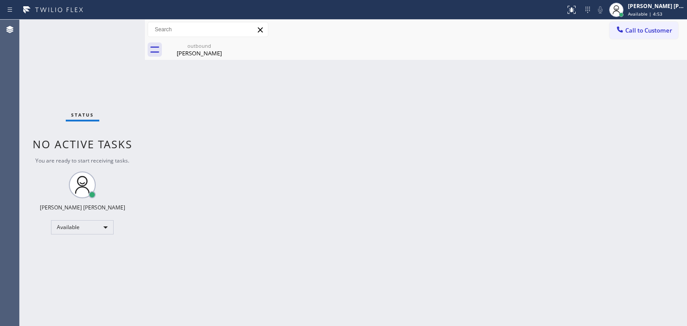
drag, startPoint x: 188, startPoint y: 87, endPoint x: 235, endPoint y: 46, distance: 61.8
click at [188, 87] on div "Back to Dashboard Change Sender ID Customers Technicians Select a contact Outbo…" at bounding box center [416, 173] width 542 height 307
click at [229, 46] on icon at bounding box center [228, 45] width 11 height 11
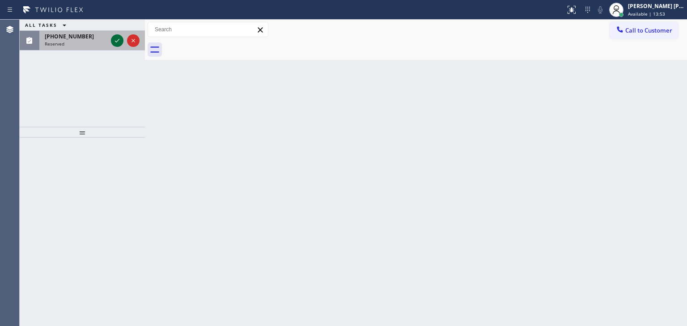
click at [120, 39] on icon at bounding box center [117, 40] width 11 height 11
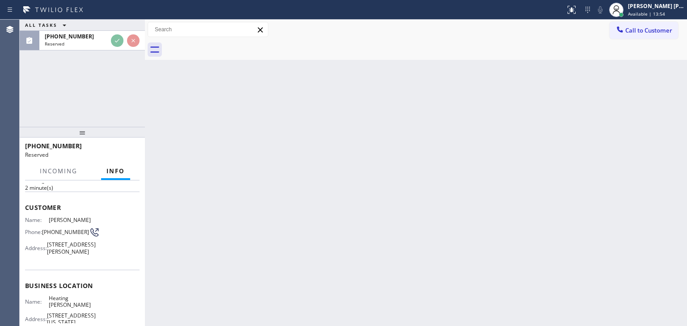
scroll to position [89, 0]
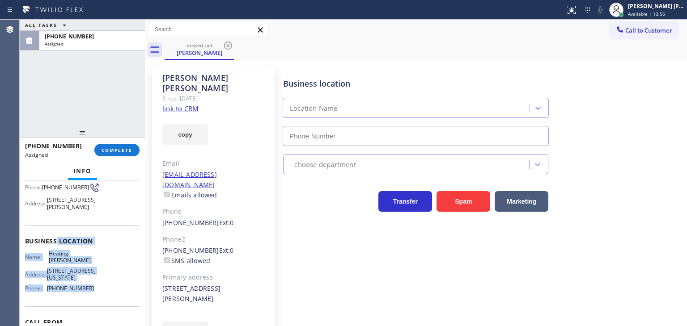
type input "[PHONE_NUMBER]"
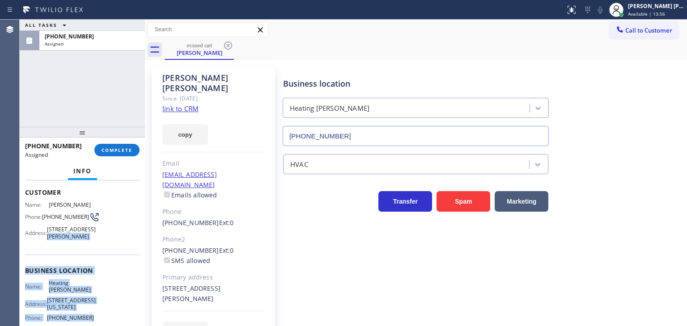
scroll to position [45, 0]
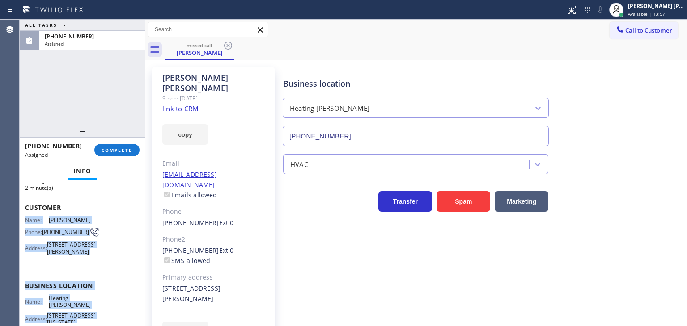
drag, startPoint x: 97, startPoint y: 306, endPoint x: 27, endPoint y: 219, distance: 111.2
click at [27, 219] on div "Context Queue: HVAC Priority: 0 Task Age: [DEMOGRAPHIC_DATA] minute(s) Customer…" at bounding box center [82, 279] width 114 height 281
copy div "Name: [PERSON_NAME] Phone: [PHONE_NUMBER] Address: [STREET_ADDRESS][PERSON_NAME…"
click at [131, 147] on span "COMPLETE" at bounding box center [116, 150] width 31 height 6
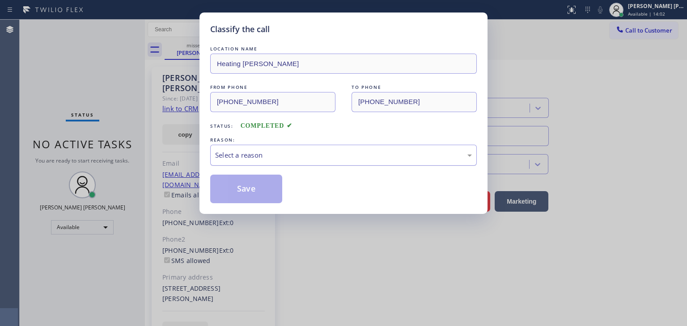
click at [265, 151] on div "Select a reason" at bounding box center [343, 155] width 257 height 10
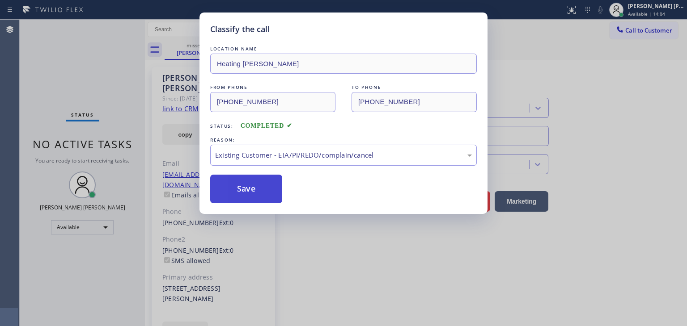
click at [259, 189] on button "Save" at bounding box center [246, 189] width 72 height 29
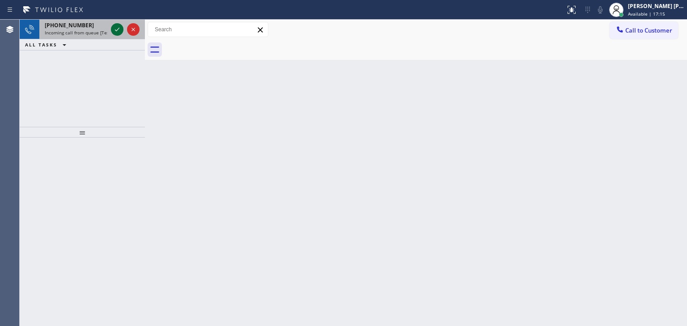
click at [118, 27] on icon at bounding box center [117, 29] width 11 height 11
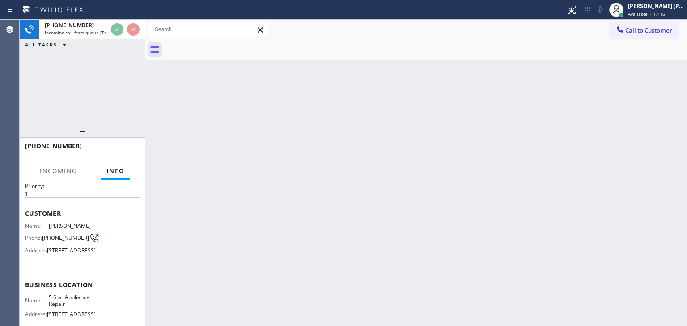
scroll to position [45, 0]
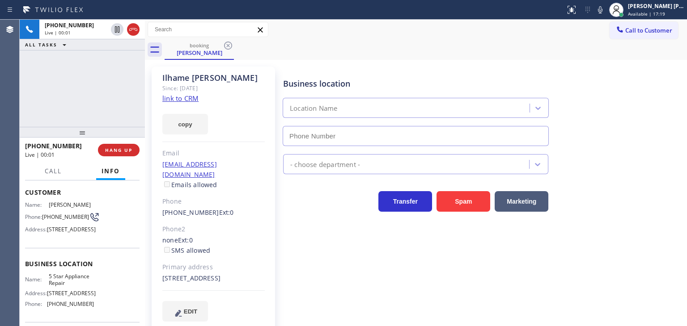
type input "[PHONE_NUMBER]"
click at [172, 102] on link "link to CRM" at bounding box center [180, 98] width 36 height 9
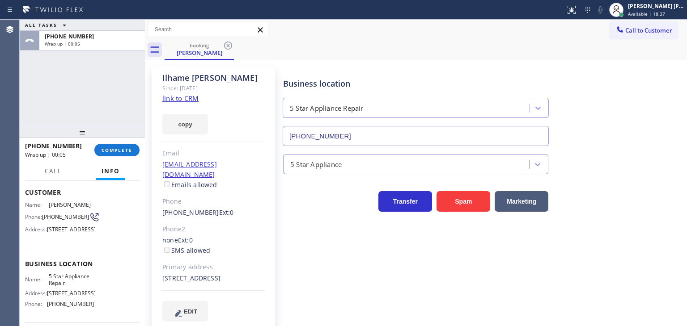
scroll to position [89, 0]
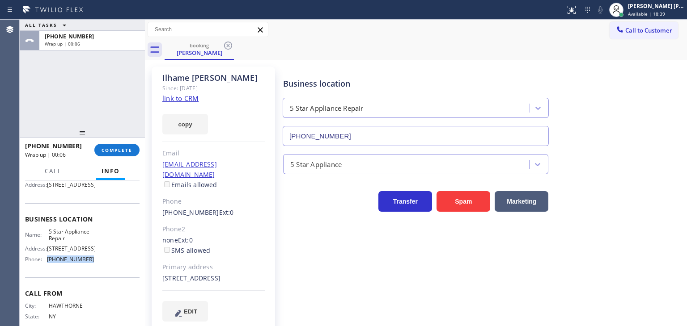
drag, startPoint x: 82, startPoint y: 284, endPoint x: 47, endPoint y: 285, distance: 34.9
click at [47, 267] on div "Name: 5 Star Appliance Repair Address: [STREET_ADDRESS] Phone: [PHONE_NUMBER]" at bounding box center [82, 247] width 114 height 38
copy div "[PHONE_NUMBER]"
click at [654, 31] on span "Call to Customer" at bounding box center [648, 30] width 47 height 8
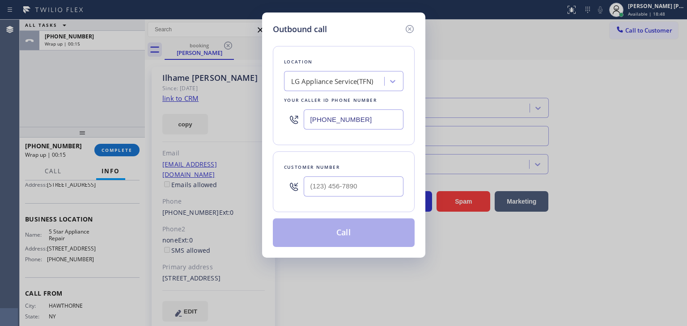
drag, startPoint x: 370, startPoint y: 120, endPoint x: 297, endPoint y: 120, distance: 73.3
click at [297, 120] on div "[PHONE_NUMBER]" at bounding box center [343, 119] width 119 height 29
paste input "55) 731-4952"
type input "[PHONE_NUMBER]"
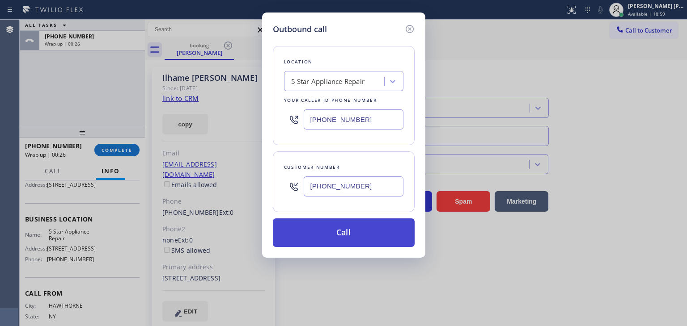
type input "[PHONE_NUMBER]"
click at [376, 236] on button "Call" at bounding box center [344, 233] width 142 height 29
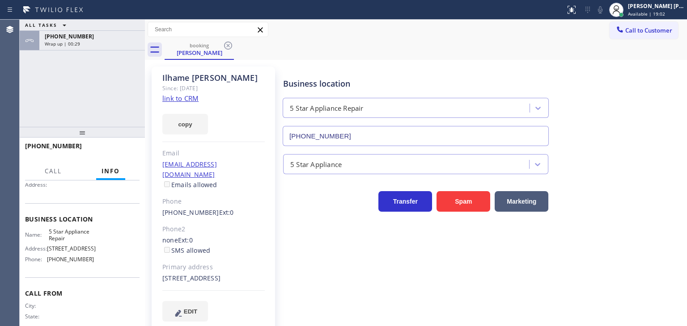
scroll to position [79, 0]
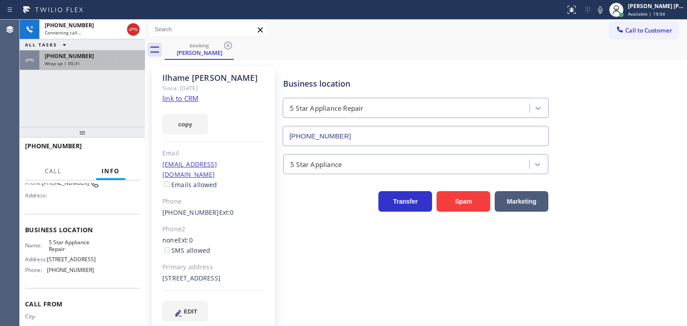
click at [103, 52] on div "[PHONE_NUMBER]" at bounding box center [92, 56] width 95 height 8
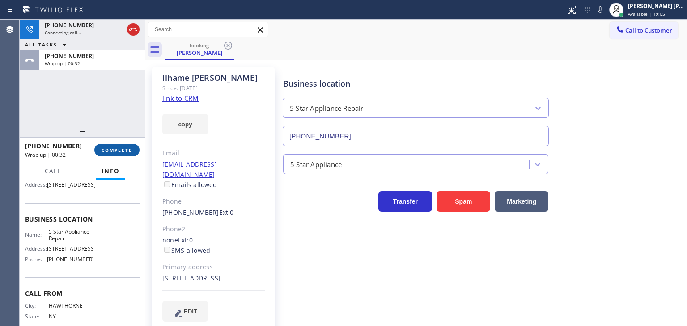
click at [120, 154] on button "COMPLETE" at bounding box center [116, 150] width 45 height 13
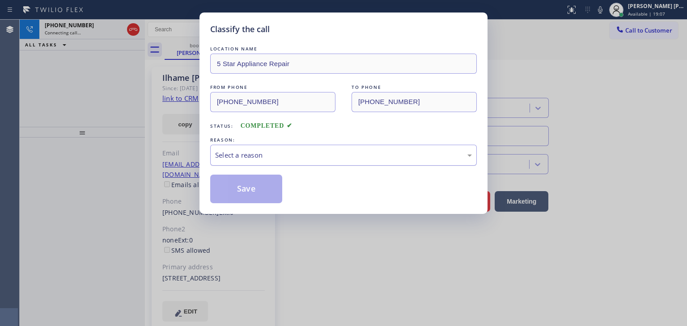
click at [283, 156] on div "Select a reason" at bounding box center [343, 155] width 257 height 10
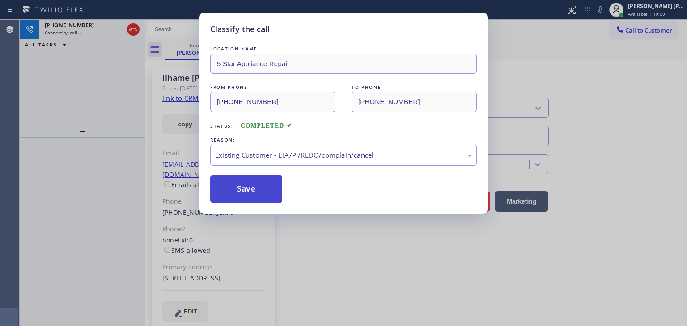
click at [259, 201] on button "Save" at bounding box center [246, 189] width 72 height 29
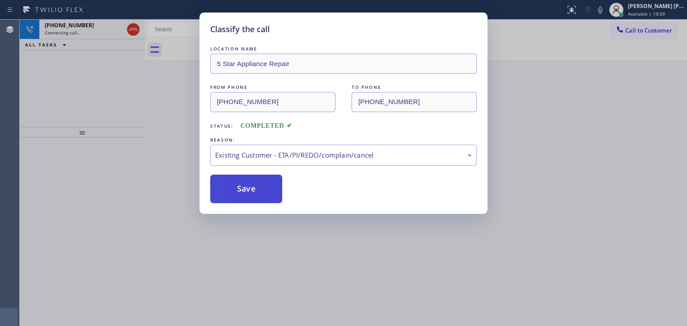
click at [257, 196] on button "Save" at bounding box center [246, 189] width 72 height 29
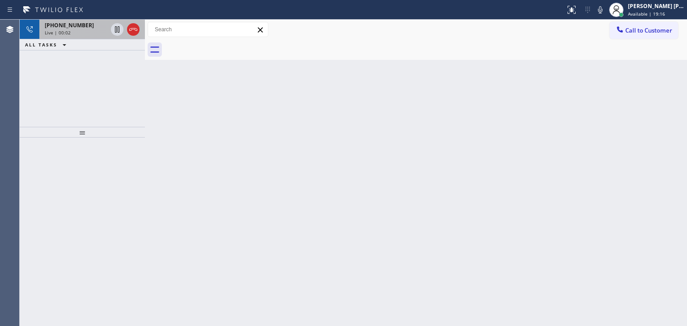
click at [99, 34] on div "Live | 00:02" at bounding box center [76, 32] width 63 height 6
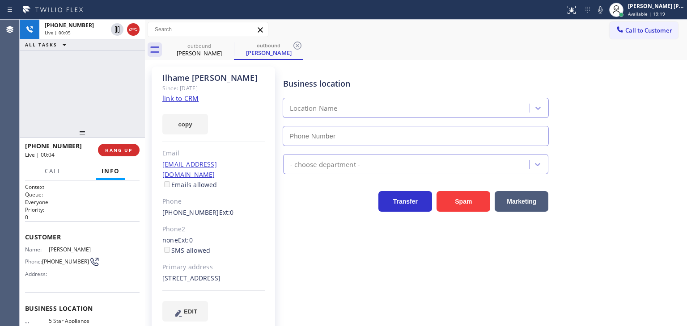
type input "[PHONE_NUMBER]"
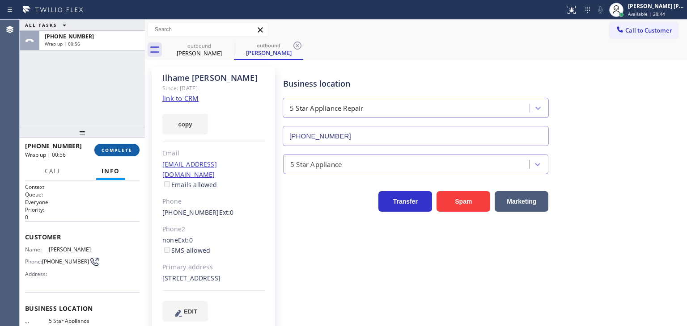
click at [115, 148] on span "COMPLETE" at bounding box center [116, 150] width 31 height 6
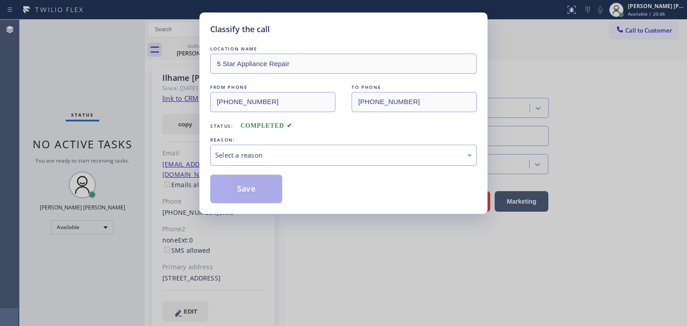
click at [265, 151] on div "Select a reason" at bounding box center [343, 155] width 257 height 10
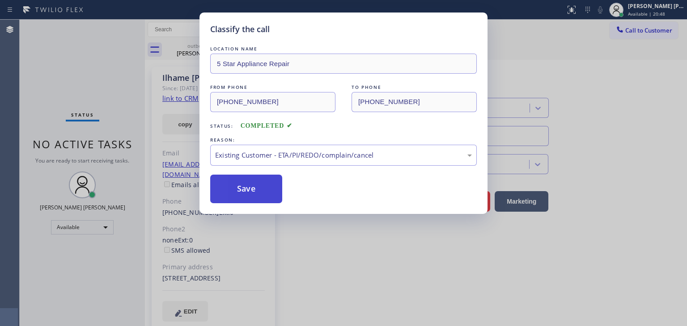
click at [256, 194] on button "Save" at bounding box center [246, 189] width 72 height 29
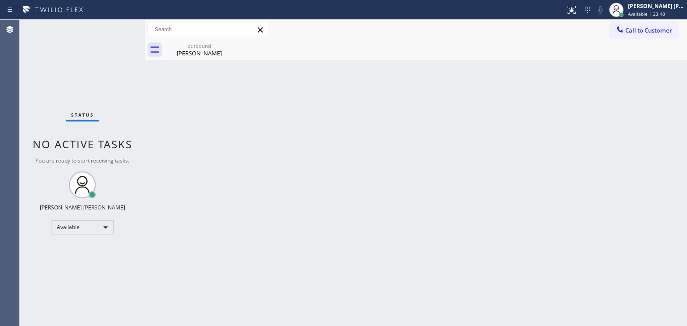
click at [118, 28] on div "Status No active tasks You are ready to start receiving tasks. [PERSON_NAME] [P…" at bounding box center [82, 173] width 125 height 307
click at [107, 30] on div "Status No active tasks You are ready to start receiving tasks. [PERSON_NAME] [P…" at bounding box center [82, 173] width 125 height 307
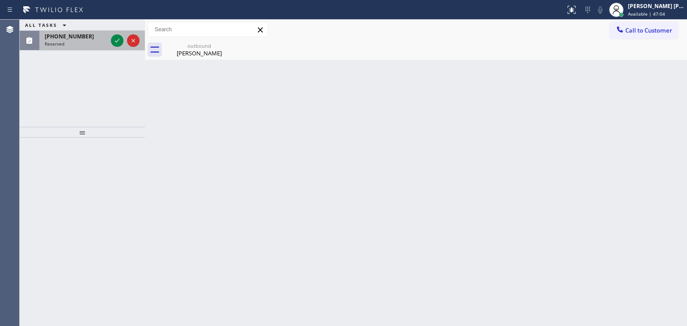
drag, startPoint x: 115, startPoint y: 42, endPoint x: 91, endPoint y: 42, distance: 24.2
click at [115, 42] on icon at bounding box center [117, 40] width 11 height 11
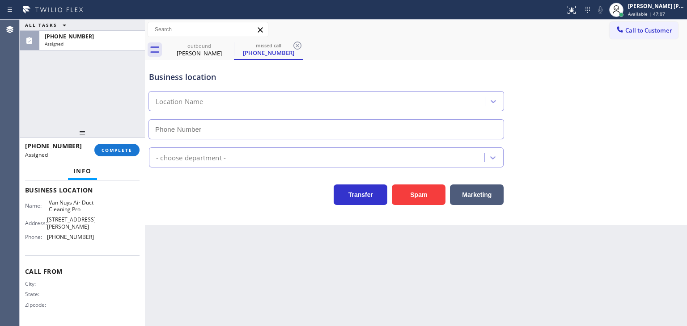
scroll to position [82, 0]
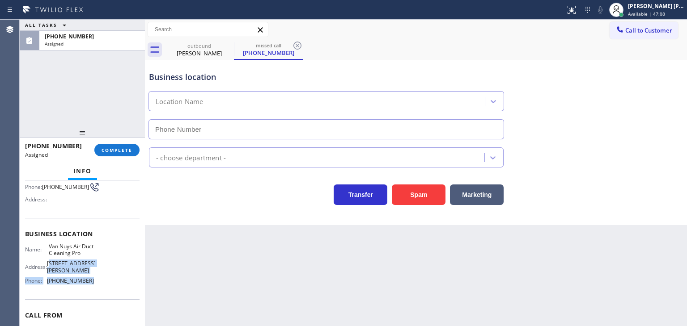
type input "[PHONE_NUMBER]"
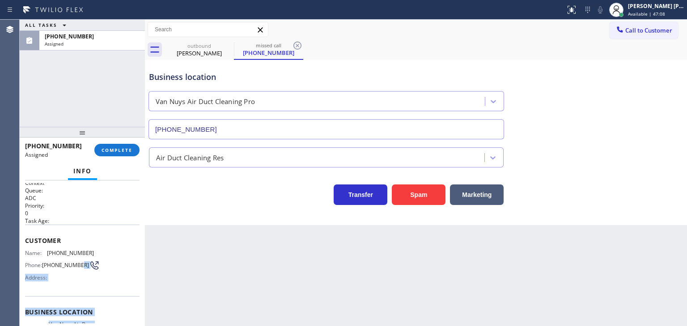
scroll to position [0, 0]
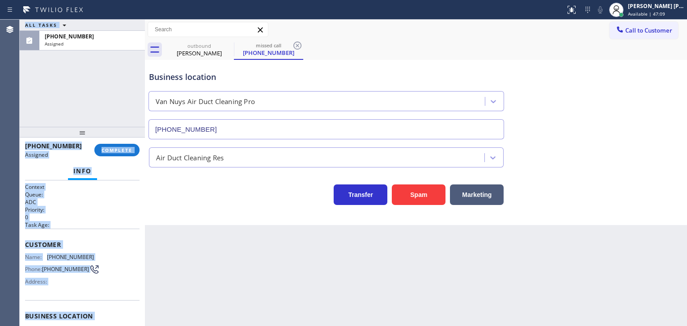
drag, startPoint x: 90, startPoint y: 294, endPoint x: 17, endPoint y: 254, distance: 83.6
click at [17, 254] on div "Agent Desktop Classify the call LOCATION NAME [MEDICAL_DATA] Electrical FROM PH…" at bounding box center [343, 173] width 687 height 307
click at [110, 233] on div "Customer Name: [PHONE_NUMBER] Phone: [PHONE_NUMBER] Address:" at bounding box center [82, 265] width 114 height 72
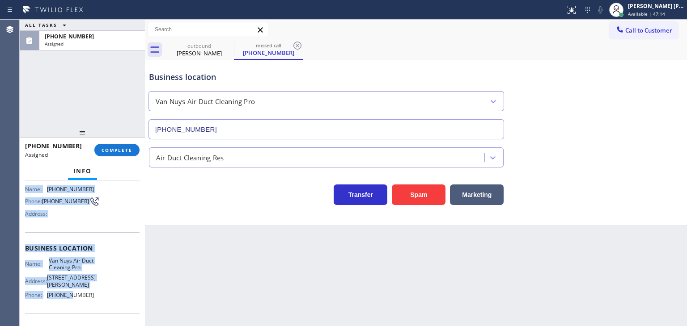
scroll to position [89, 0]
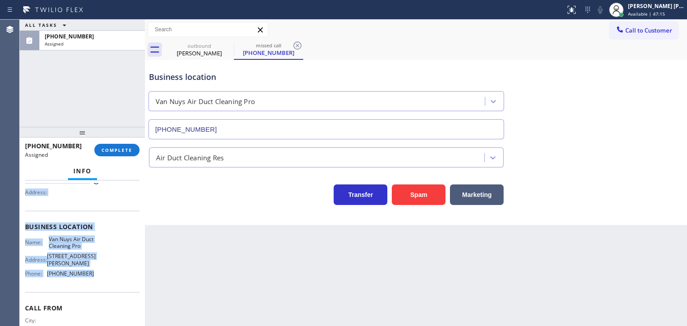
drag, startPoint x: 25, startPoint y: 251, endPoint x: 104, endPoint y: 285, distance: 85.1
click at [104, 285] on div "Context Queue: ADC Priority: 0 Task Age: Customer Name: [PHONE_NUMBER] Phone: […" at bounding box center [82, 227] width 114 height 266
copy div "Name: [PHONE_NUMBER] Phone: [PHONE_NUMBER] Address: Business location Name: [GE…"
click at [121, 151] on span "COMPLETE" at bounding box center [116, 150] width 31 height 6
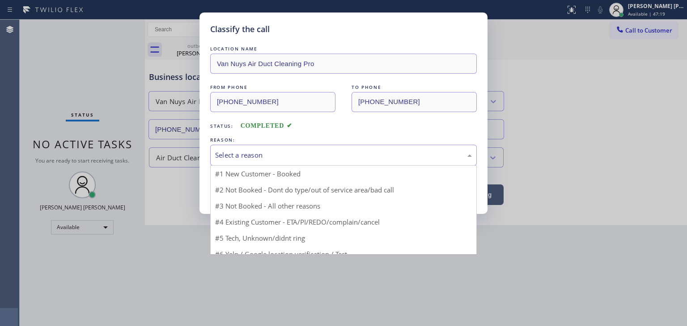
click at [232, 158] on div "Select a reason" at bounding box center [343, 155] width 257 height 10
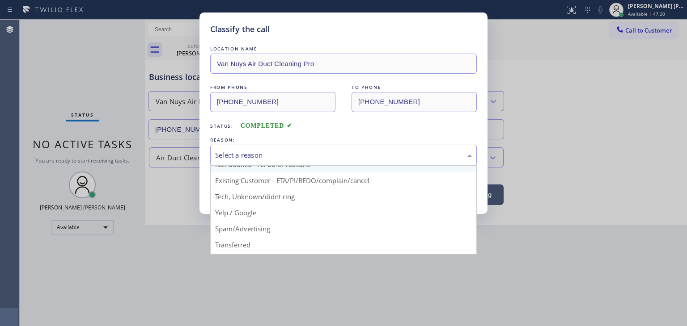
scroll to position [45, 0]
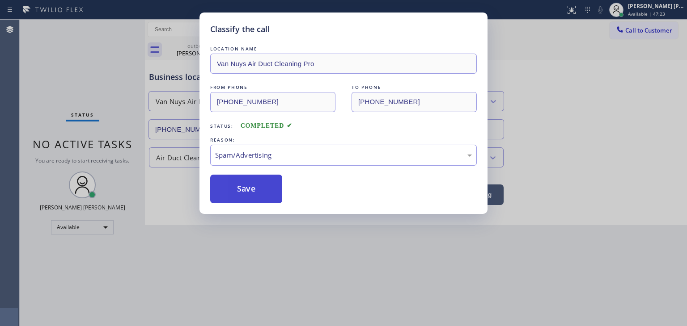
click at [254, 176] on button "Save" at bounding box center [246, 189] width 72 height 29
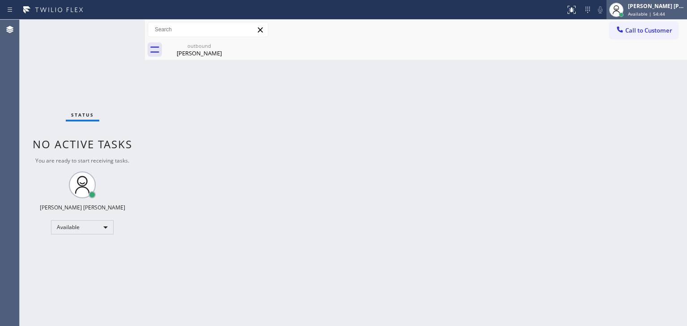
click at [664, 12] on span "Available | 54:44" at bounding box center [646, 14] width 37 height 6
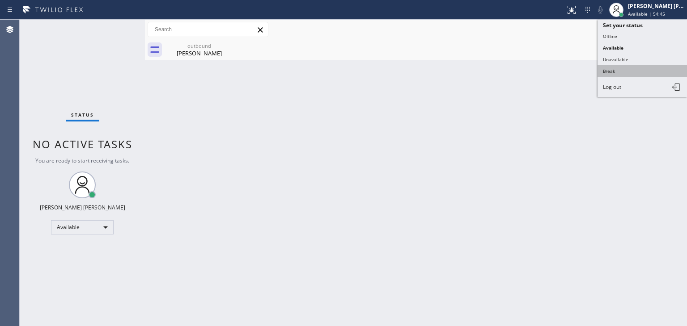
click at [617, 72] on button "Break" at bounding box center [641, 71] width 89 height 12
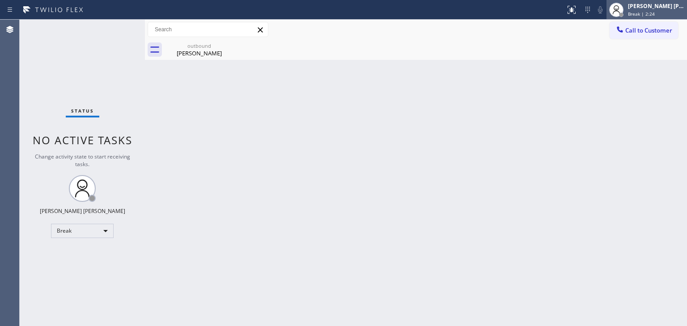
click at [670, 9] on div "[PERSON_NAME] [PERSON_NAME] Break | 2:24" at bounding box center [656, 10] width 61 height 16
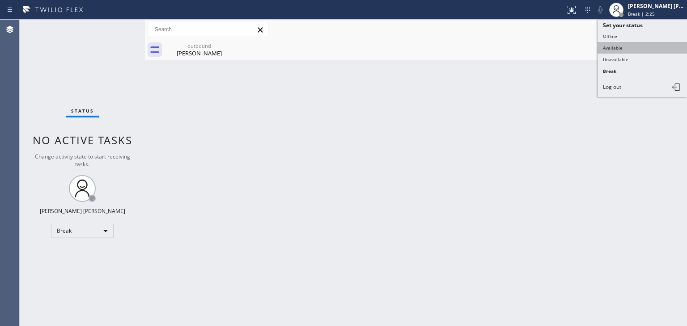
click at [623, 45] on button "Available" at bounding box center [641, 48] width 89 height 12
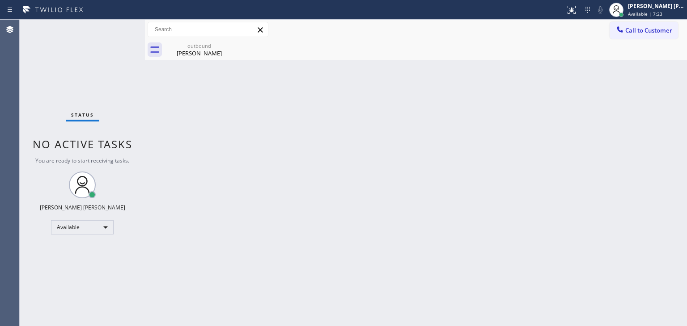
click at [119, 25] on div "Status No active tasks You are ready to start receiving tasks. [PERSON_NAME] [P…" at bounding box center [82, 173] width 125 height 307
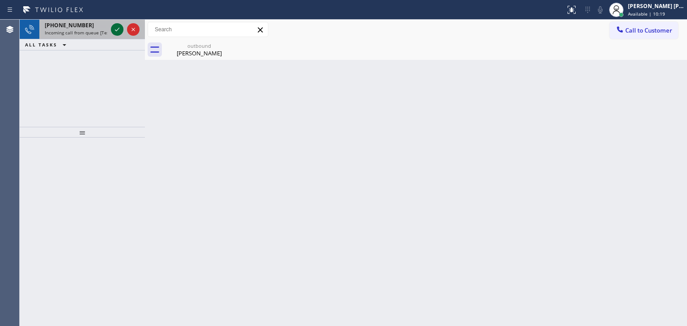
click at [117, 32] on icon at bounding box center [117, 29] width 11 height 11
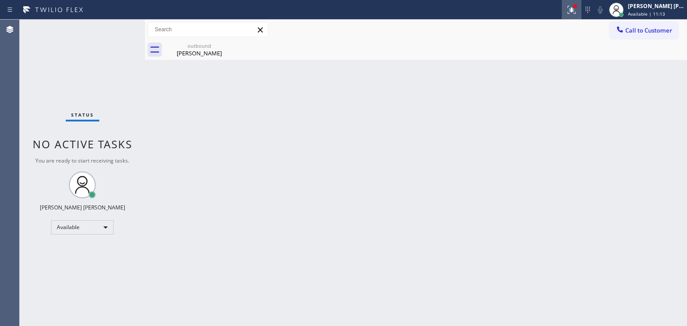
click at [577, 8] on icon at bounding box center [571, 9] width 11 height 11
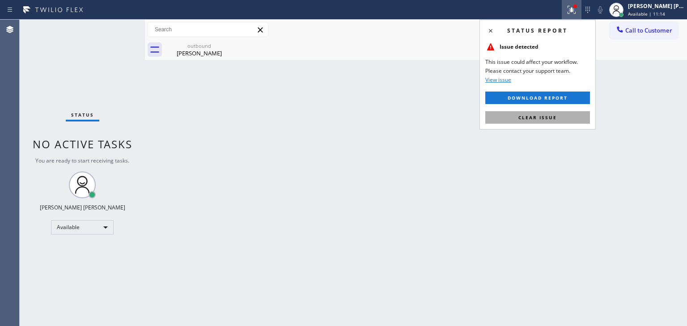
click at [557, 117] on button "Clear issue" at bounding box center [537, 117] width 105 height 13
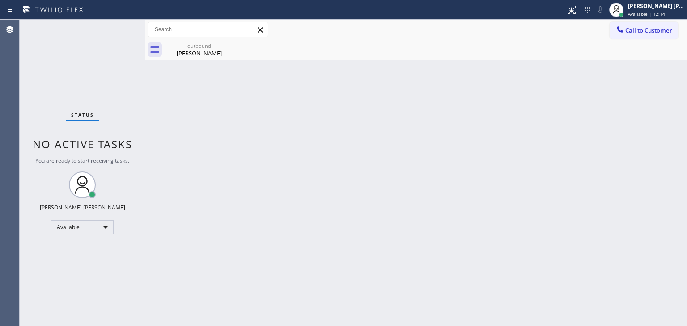
click at [120, 27] on div "Status No active tasks You are ready to start receiving tasks. [PERSON_NAME] [P…" at bounding box center [82, 173] width 125 height 307
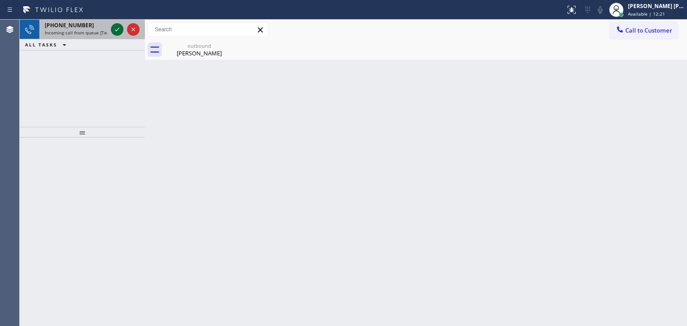
click at [117, 27] on icon at bounding box center [117, 29] width 11 height 11
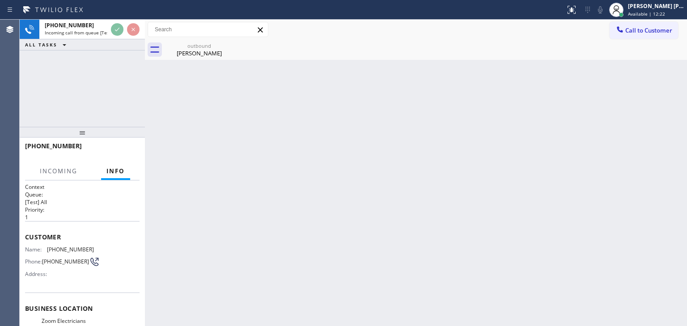
scroll to position [89, 0]
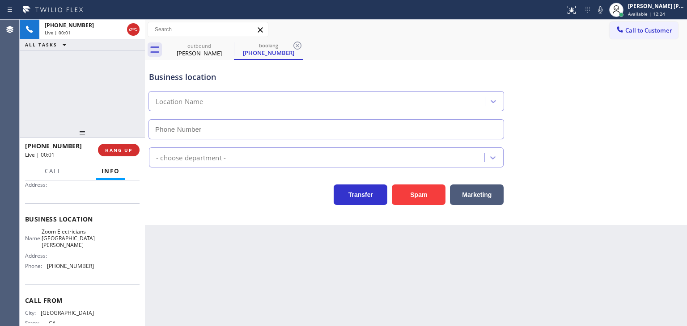
type input "[PHONE_NUMBER]"
drag, startPoint x: 174, startPoint y: 208, endPoint x: 190, endPoint y: 170, distance: 41.3
click at [174, 208] on div "Business location Zoom Electricians [GEOGRAPHIC_DATA][PERSON_NAME] [PHONE_NUMBE…" at bounding box center [416, 142] width 542 height 165
drag, startPoint x: 642, startPoint y: 150, endPoint x: 628, endPoint y: 133, distance: 21.6
click at [640, 151] on div "Electricians" at bounding box center [415, 156] width 537 height 24
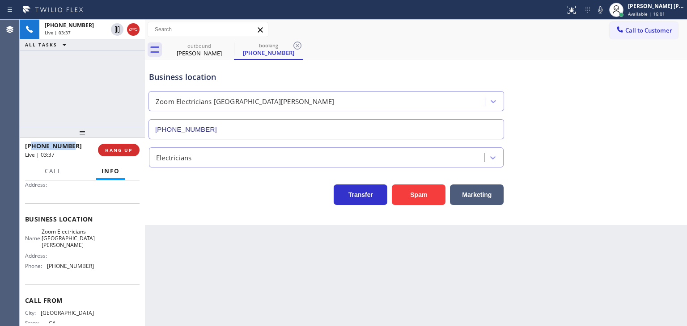
drag, startPoint x: 75, startPoint y: 146, endPoint x: 32, endPoint y: 144, distance: 42.5
click at [32, 144] on div "[PHONE_NUMBER]" at bounding box center [58, 146] width 67 height 8
copy span "5104071429"
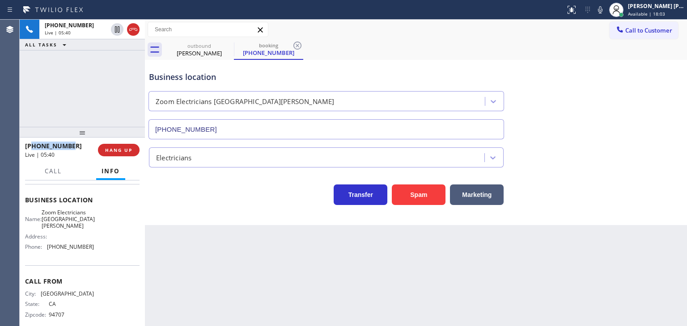
scroll to position [119, 0]
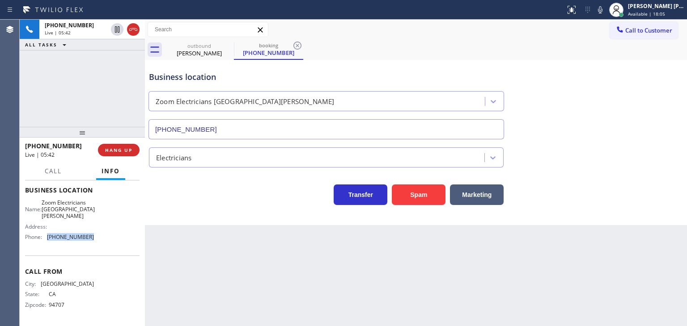
drag, startPoint x: 93, startPoint y: 238, endPoint x: 46, endPoint y: 240, distance: 46.9
click at [46, 240] on div "Name: Zoom Electricians [GEOGRAPHIC_DATA][PERSON_NAME] Address: Phone: [PHONE_N…" at bounding box center [82, 221] width 114 height 45
copy div "[PHONE_NUMBER]"
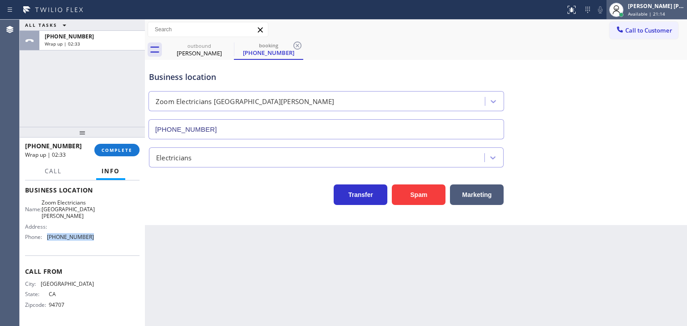
click at [665, 11] on span "Available | 21:14" at bounding box center [646, 14] width 37 height 6
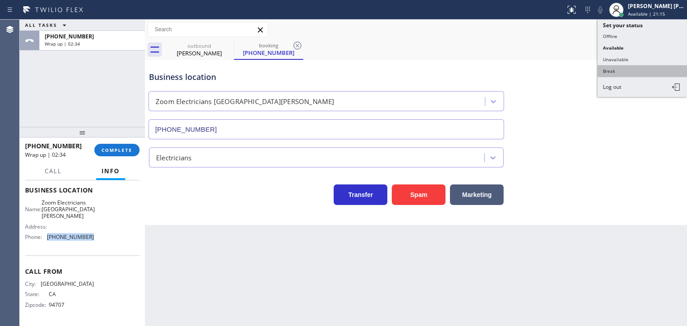
click at [638, 65] on button "Break" at bounding box center [641, 71] width 89 height 12
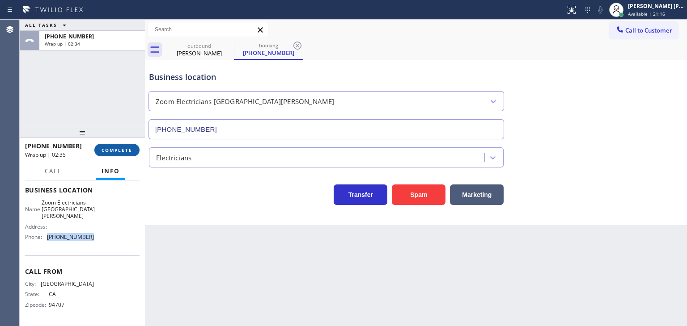
click at [101, 151] on button "COMPLETE" at bounding box center [116, 150] width 45 height 13
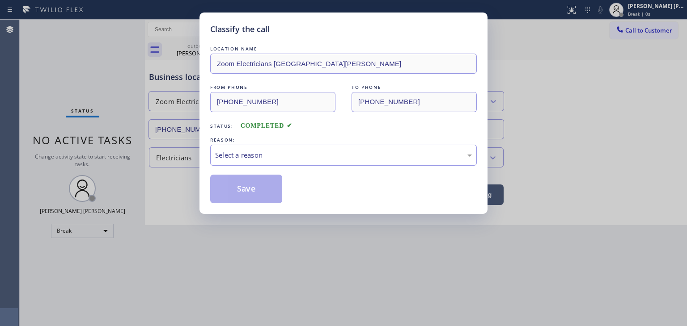
click at [257, 168] on div "LOCATION NAME Zoom Electricians [GEOGRAPHIC_DATA][PERSON_NAME] FROM PHONE [PHON…" at bounding box center [343, 123] width 266 height 159
click at [262, 157] on div "Select a reason" at bounding box center [343, 155] width 257 height 10
click at [261, 181] on button "Save" at bounding box center [246, 189] width 72 height 29
type input "[PHONE_NUMBER]"
